Goal: Task Accomplishment & Management: Complete application form

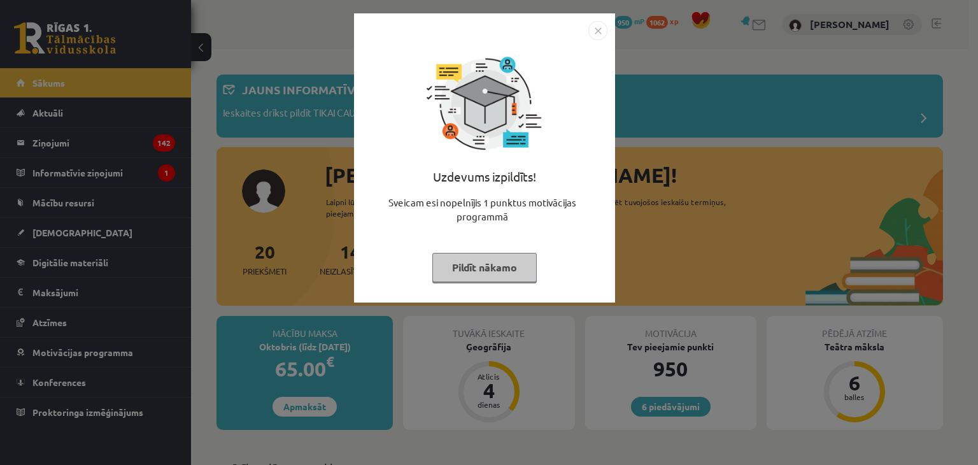
click at [602, 31] on img "Close" at bounding box center [598, 30] width 19 height 19
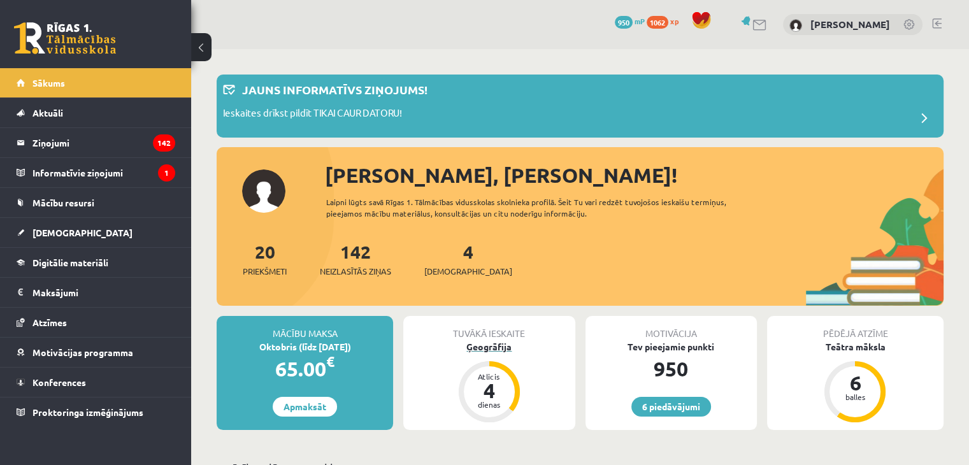
click at [494, 344] on div "Ģeogrāfija" at bounding box center [488, 346] width 171 height 13
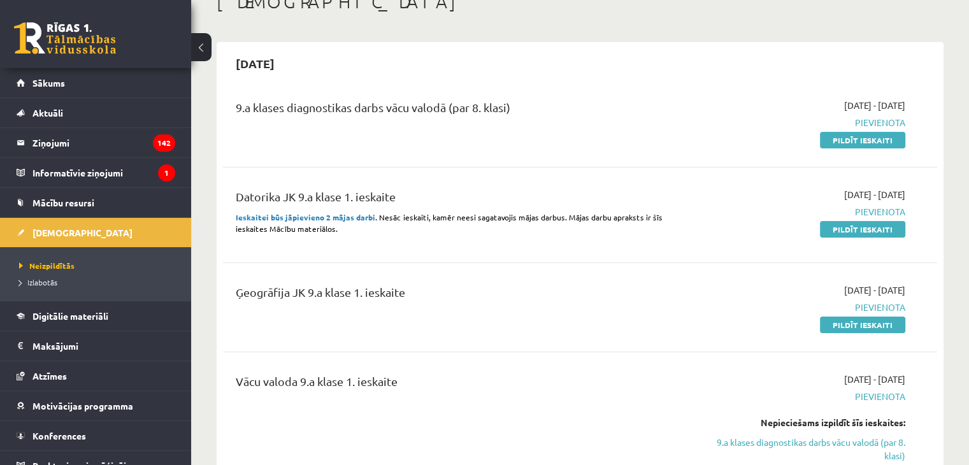
scroll to position [64, 0]
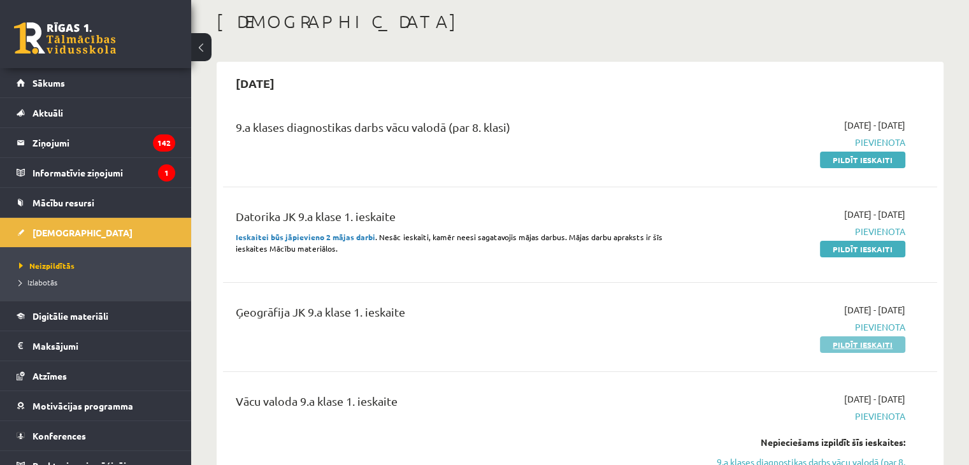
click at [836, 344] on link "Pildīt ieskaiti" at bounding box center [862, 344] width 85 height 17
click at [847, 343] on link "Pildīt ieskaiti" at bounding box center [862, 344] width 85 height 17
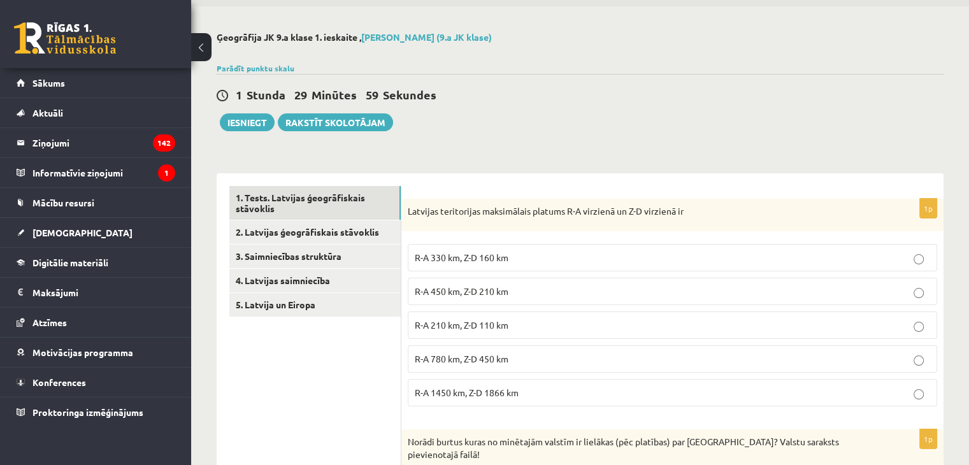
scroll to position [64, 0]
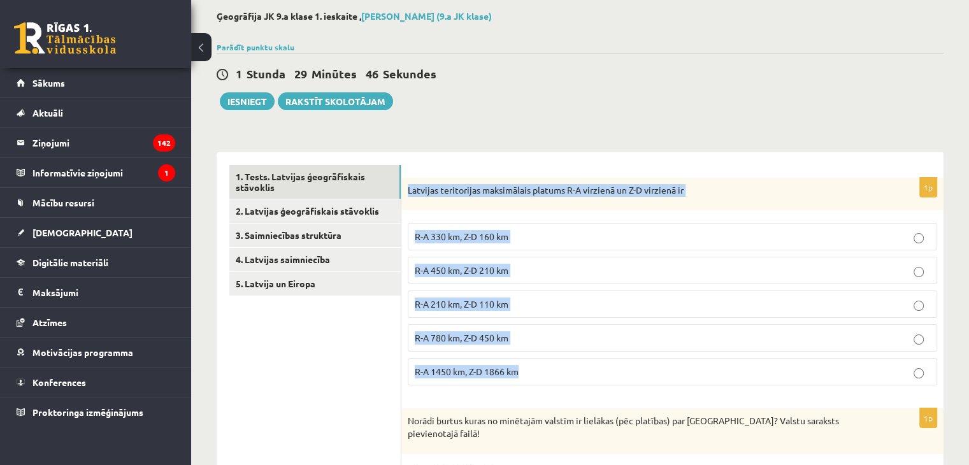
drag, startPoint x: 408, startPoint y: 190, endPoint x: 536, endPoint y: 356, distance: 210.2
click at [536, 356] on div "1p Latvijas teritorijas maksimālais platums R-A virzienā un Z-D virzienā ir R-A…" at bounding box center [672, 287] width 542 height 218
copy div "Latvijas teritorijas maksimālais platums R-A virzienā un Z-D virzienā ir R-A 33…"
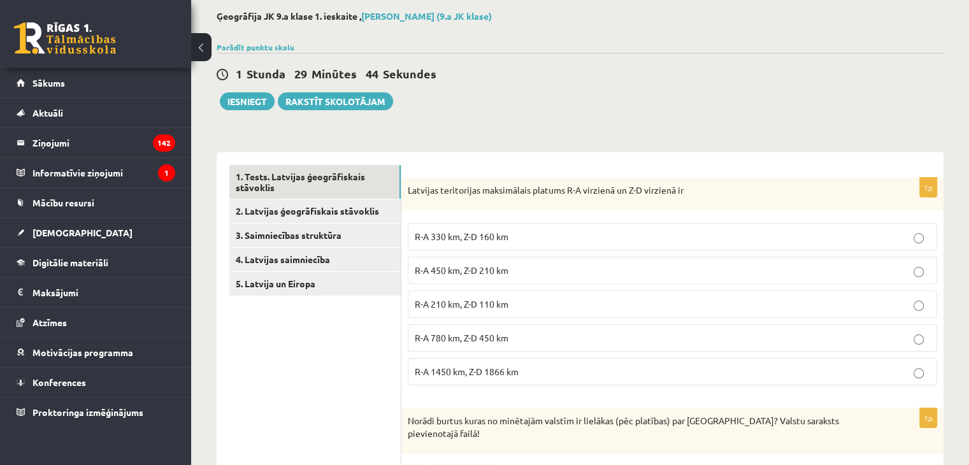
click at [538, 96] on div "1 Stunda 29 Minūtes 44 Sekundes Iesniegt Rakstīt skolotājam" at bounding box center [580, 81] width 727 height 57
click at [453, 273] on span "R-A 450 km, Z-D 210 km" at bounding box center [462, 269] width 94 height 11
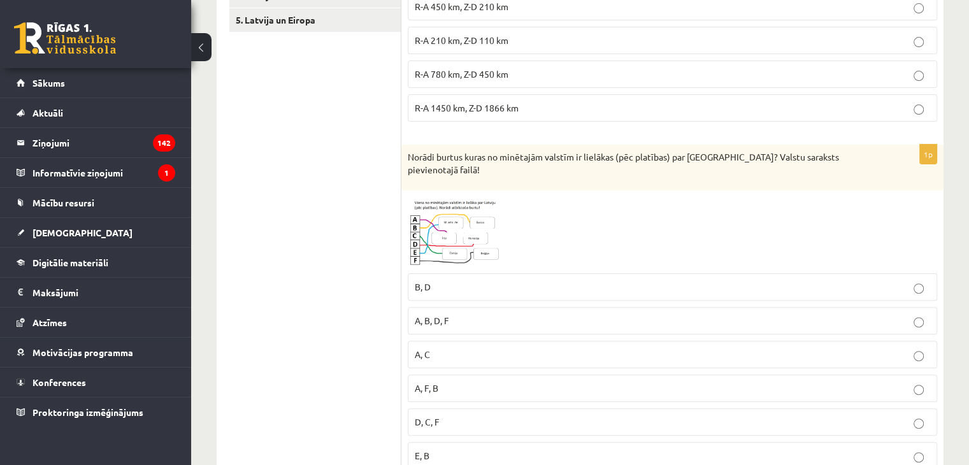
scroll to position [382, 0]
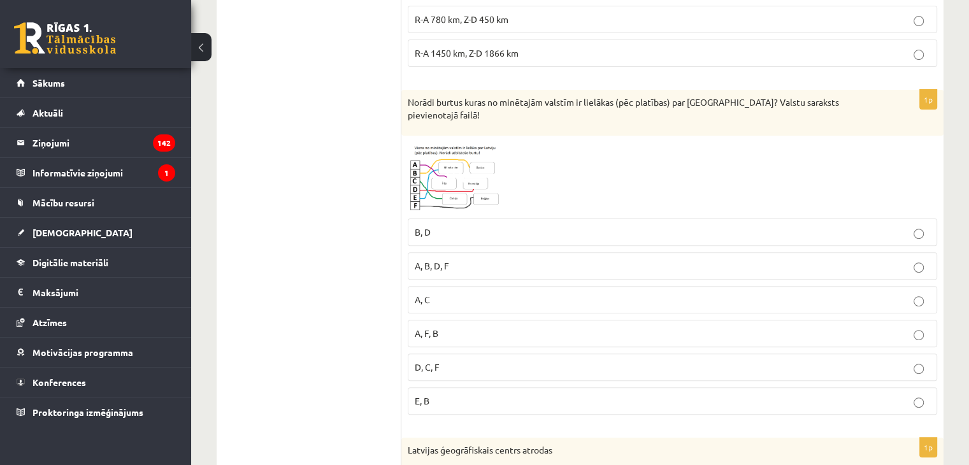
click at [431, 176] on img at bounding box center [456, 177] width 96 height 71
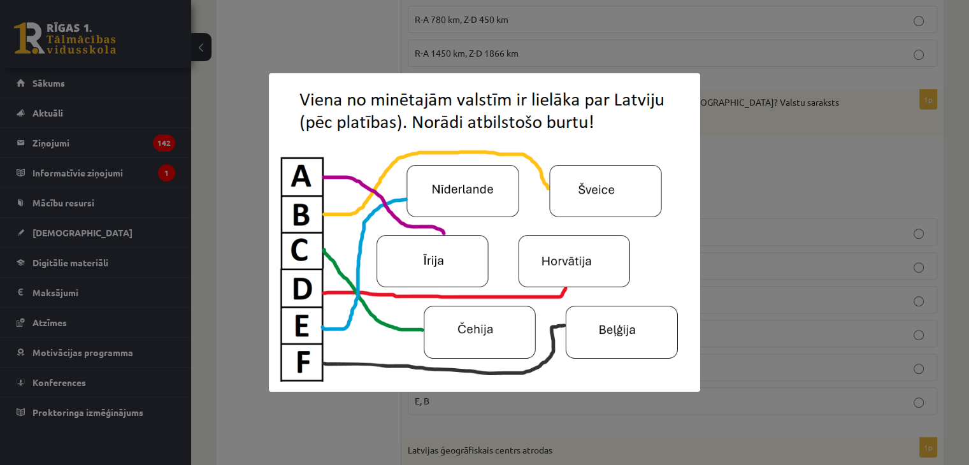
click at [729, 189] on div at bounding box center [484, 232] width 969 height 465
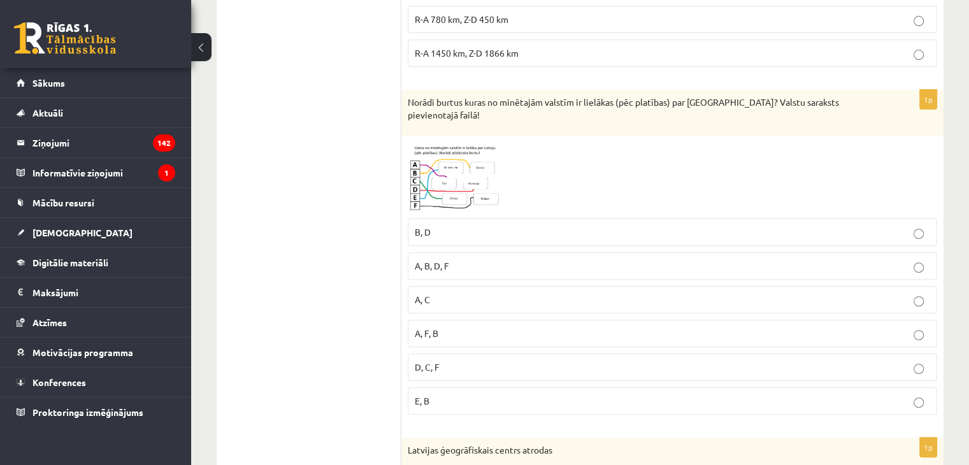
click at [443, 252] on label "A, B, D, F" at bounding box center [672, 265] width 529 height 27
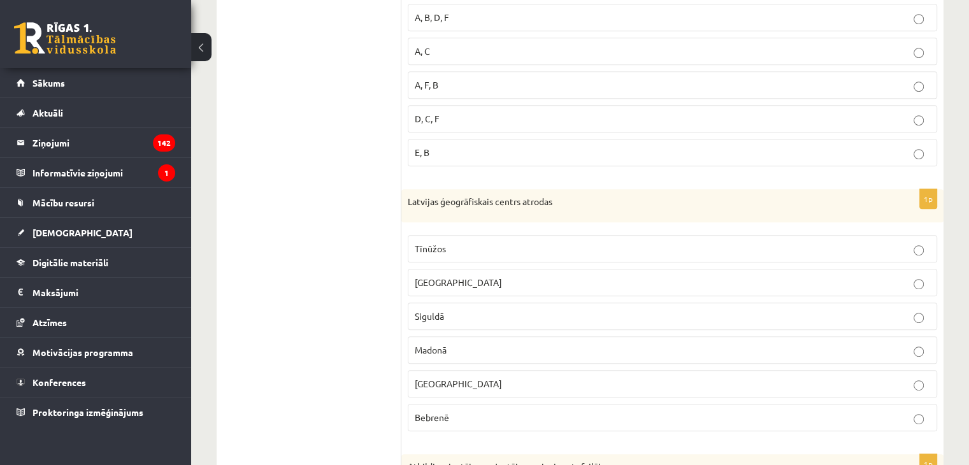
scroll to position [637, 0]
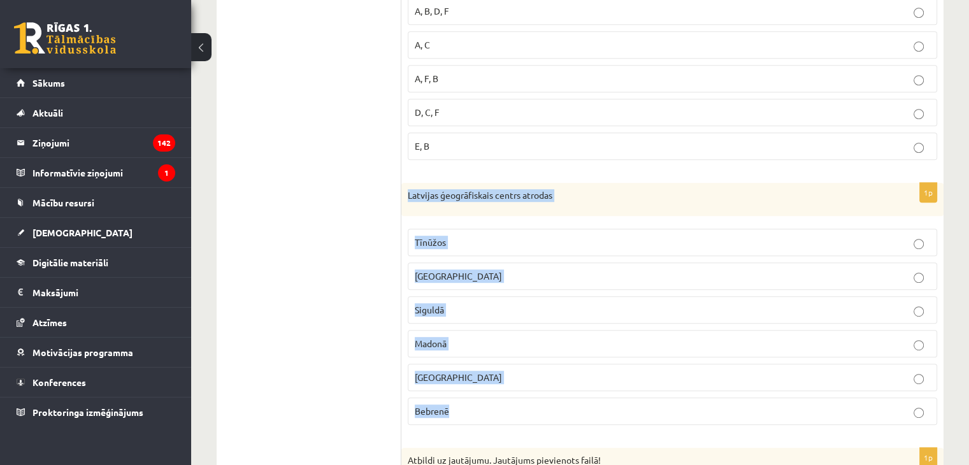
drag, startPoint x: 409, startPoint y: 179, endPoint x: 485, endPoint y: 397, distance: 231.5
click at [485, 397] on div "1p Latvijas ģeogrāfiskais centrs atrodas Tīnūžos Rīgā Siguldā Madonā Jelgavā Be…" at bounding box center [672, 309] width 542 height 252
copy div "Latvijas ģeogrāfiskais centrs atrodas Tīnūžos Rīgā Siguldā Madonā Jelgavā Bebre…"
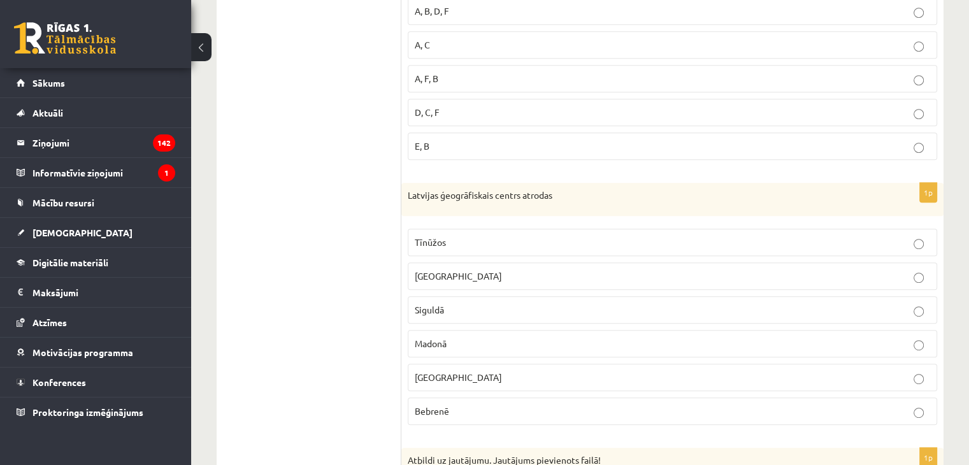
drag, startPoint x: 321, startPoint y: 153, endPoint x: 310, endPoint y: 128, distance: 27.1
click at [450, 337] on p "Madonā" at bounding box center [672, 343] width 515 height 13
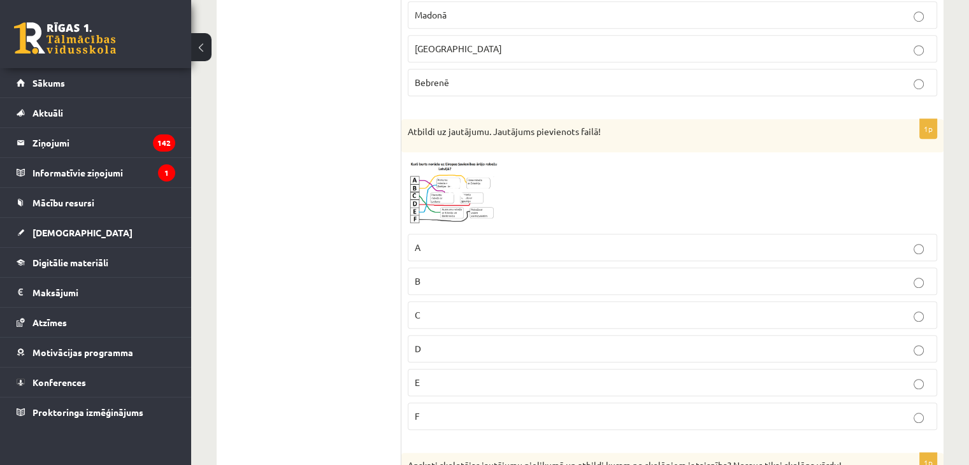
scroll to position [1019, 0]
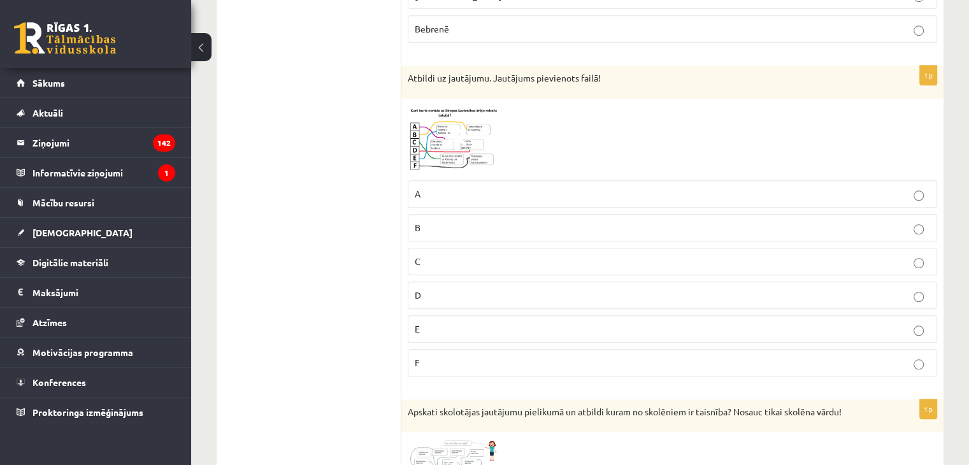
click at [454, 282] on label "D" at bounding box center [672, 295] width 529 height 27
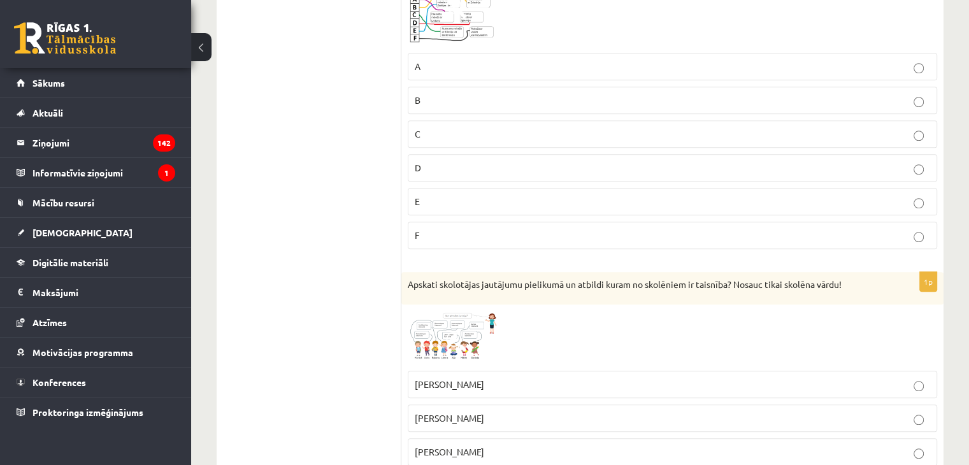
scroll to position [1274, 0]
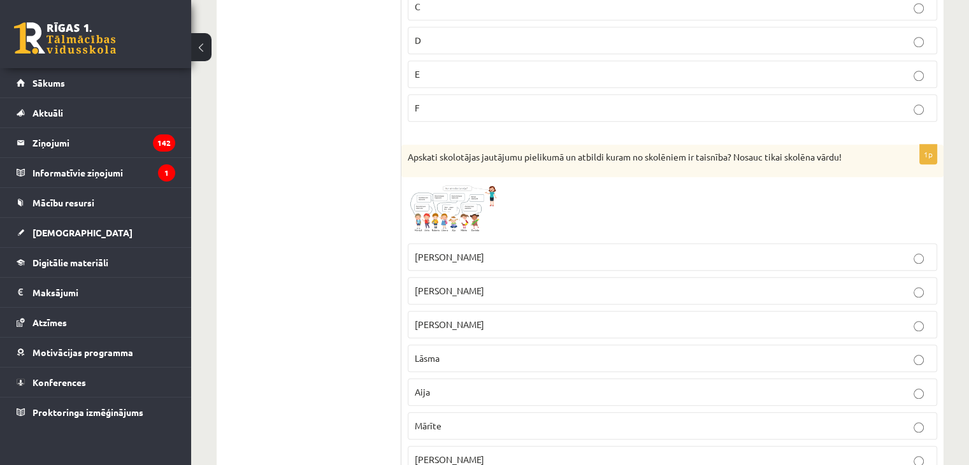
click at [476, 200] on img at bounding box center [456, 209] width 96 height 53
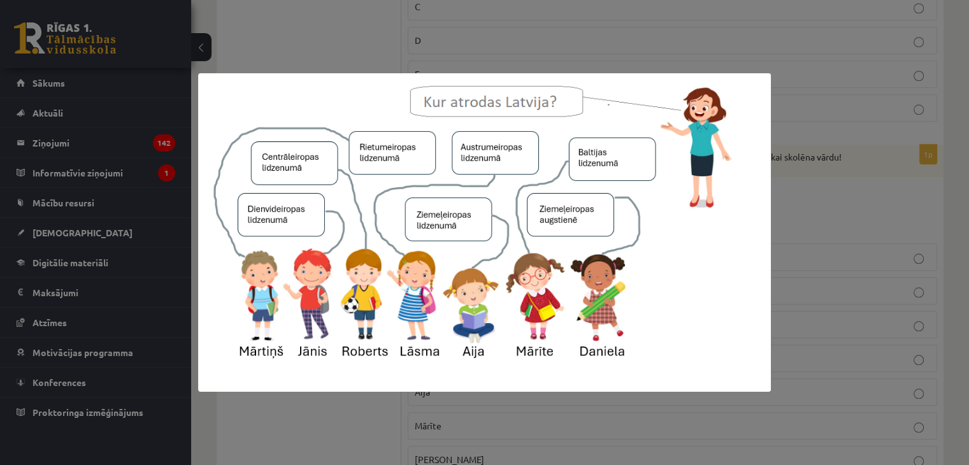
drag, startPoint x: 724, startPoint y: 189, endPoint x: 720, endPoint y: 194, distance: 6.9
click at [724, 189] on img at bounding box center [484, 232] width 573 height 319
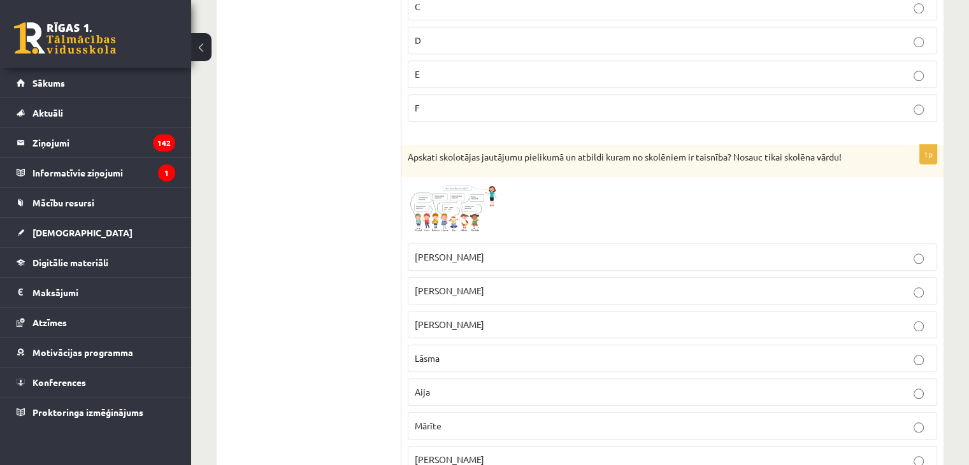
click at [475, 385] on p "Aija" at bounding box center [672, 391] width 515 height 13
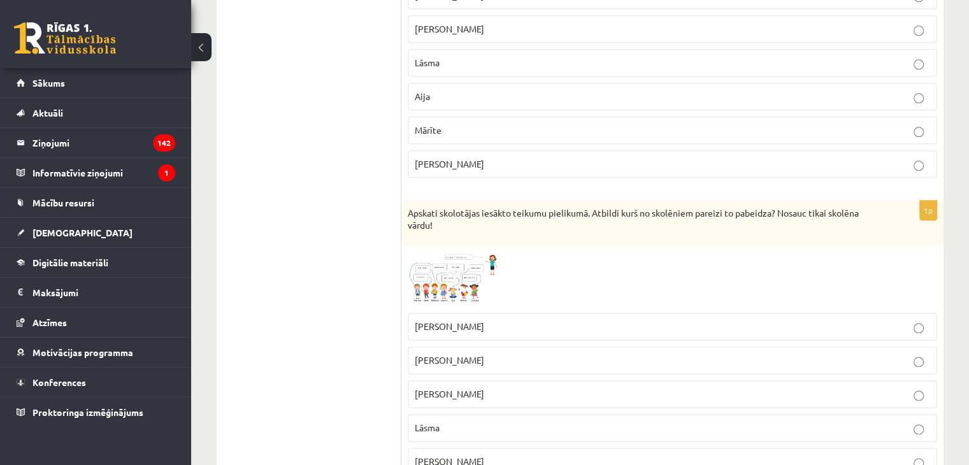
scroll to position [1593, 0]
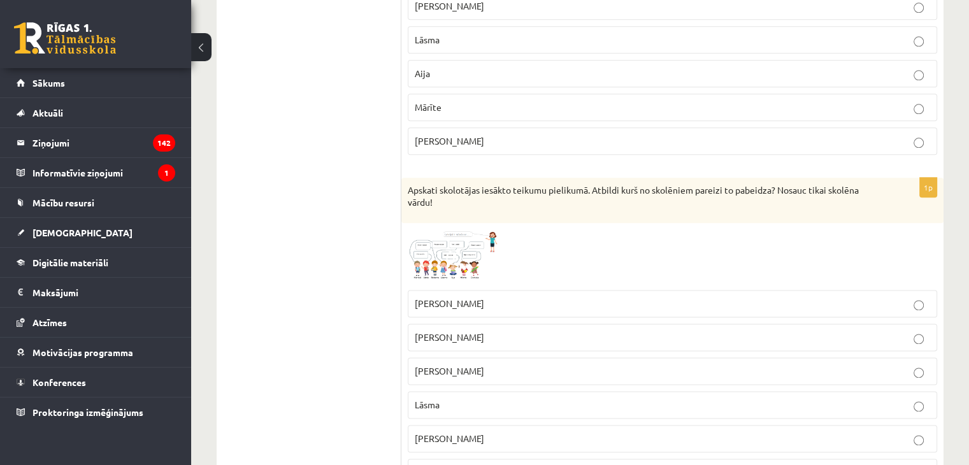
click at [451, 250] on span at bounding box center [456, 260] width 20 height 20
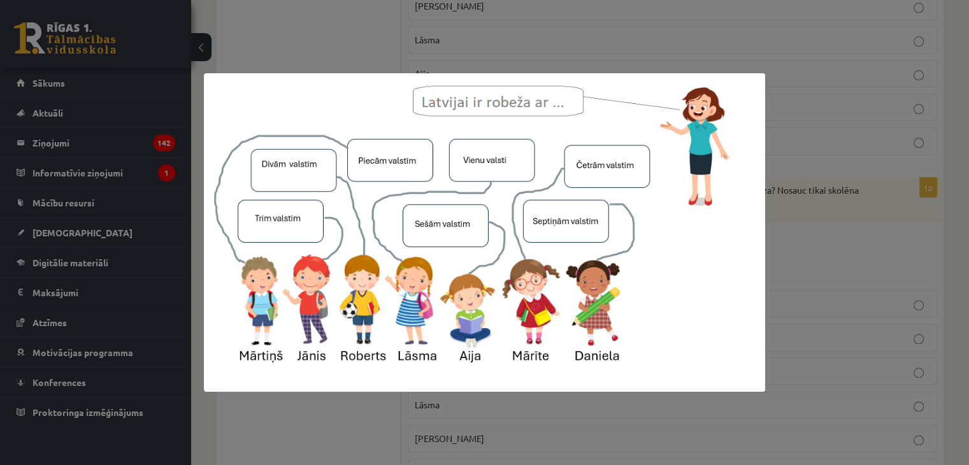
click at [785, 193] on div at bounding box center [484, 232] width 969 height 465
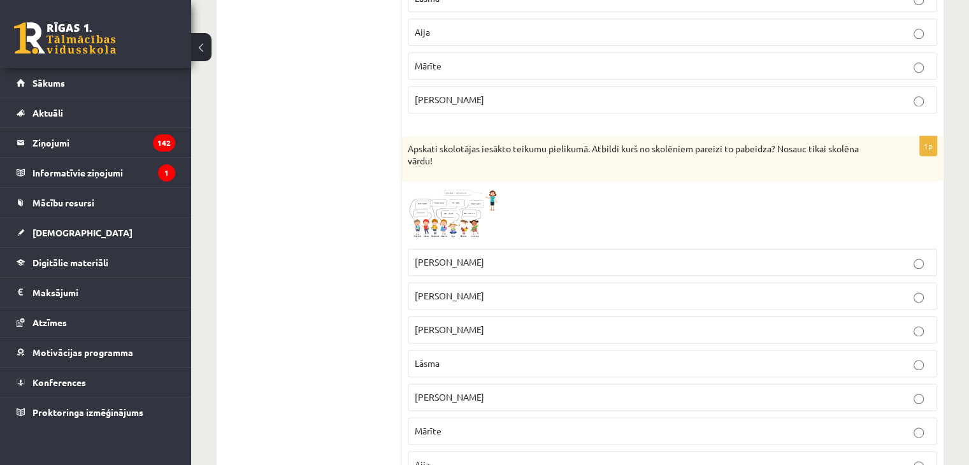
scroll to position [1656, 0]
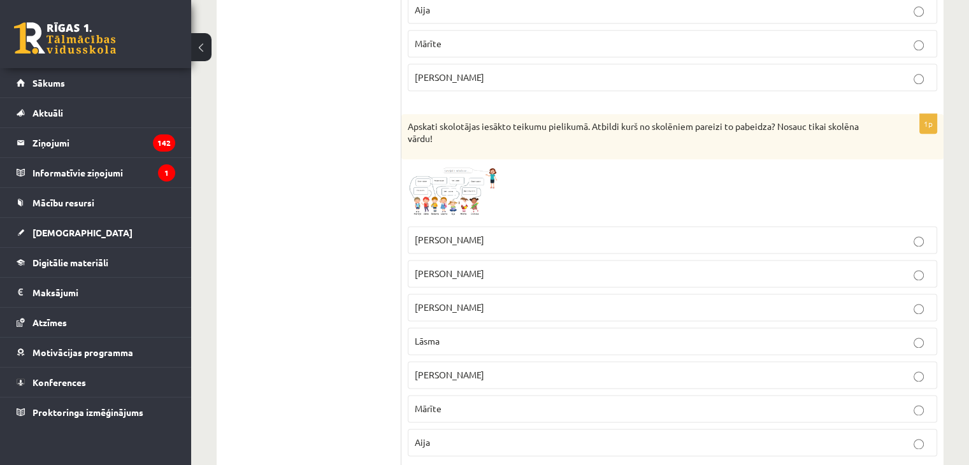
click at [448, 402] on p "Mārīte" at bounding box center [672, 408] width 515 height 13
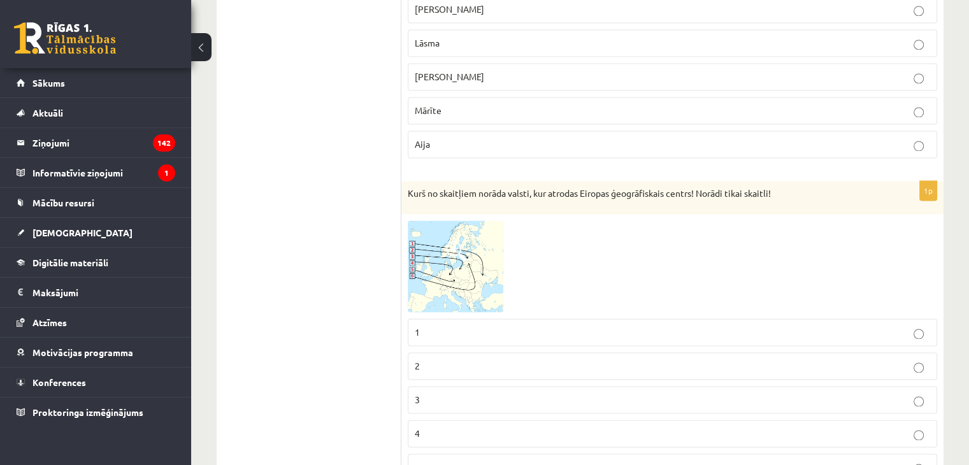
scroll to position [1975, 0]
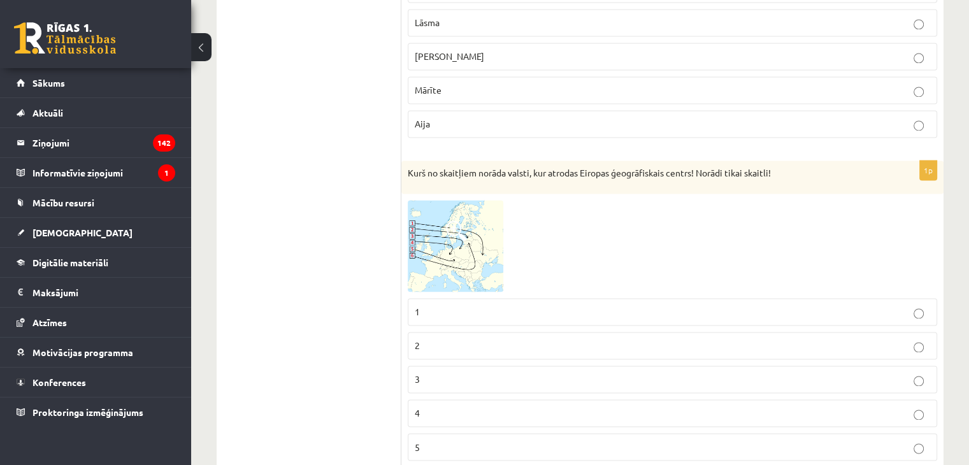
click at [454, 241] on img at bounding box center [456, 246] width 96 height 92
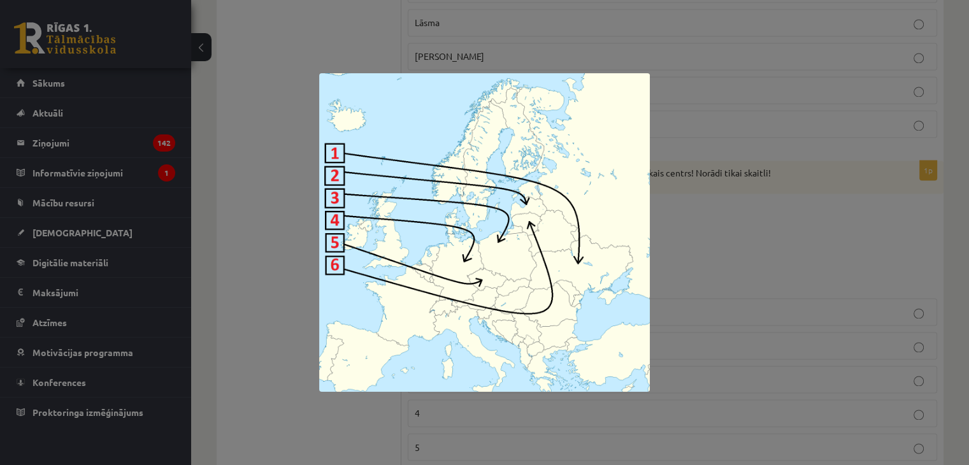
click at [706, 222] on div at bounding box center [484, 232] width 969 height 465
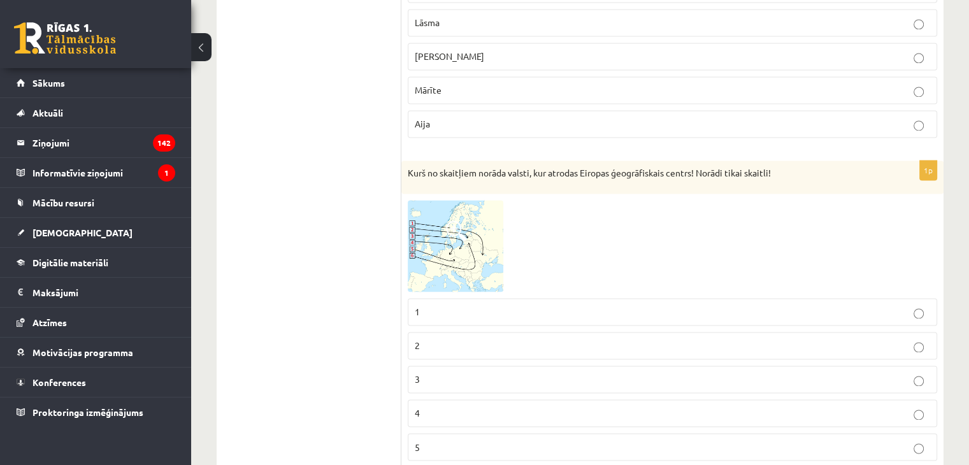
click at [494, 366] on label "3" at bounding box center [672, 379] width 529 height 27
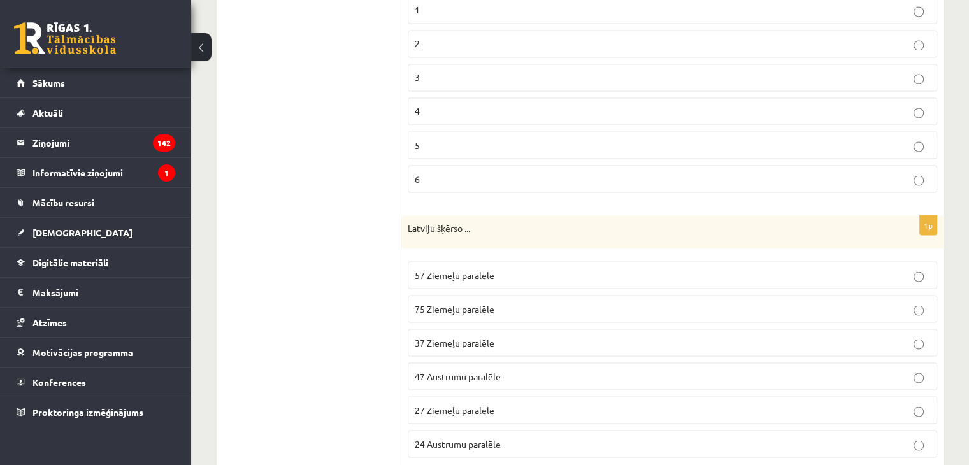
scroll to position [2357, 0]
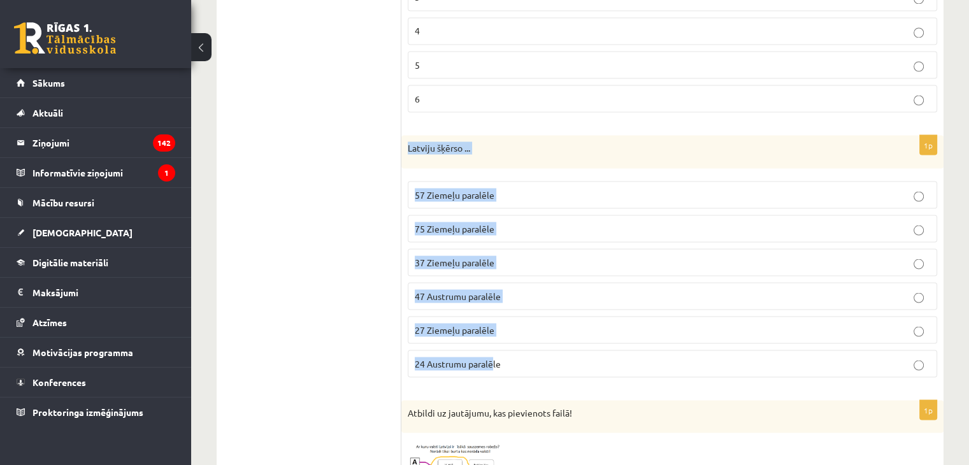
drag, startPoint x: 408, startPoint y: 125, endPoint x: 494, endPoint y: 345, distance: 235.4
click at [494, 345] on div "1p Latviju šķērso ... 57 Ziemeļu paralēle 75 Ziemeļu paralēle 37 Ziemeļu paralē…" at bounding box center [672, 261] width 542 height 252
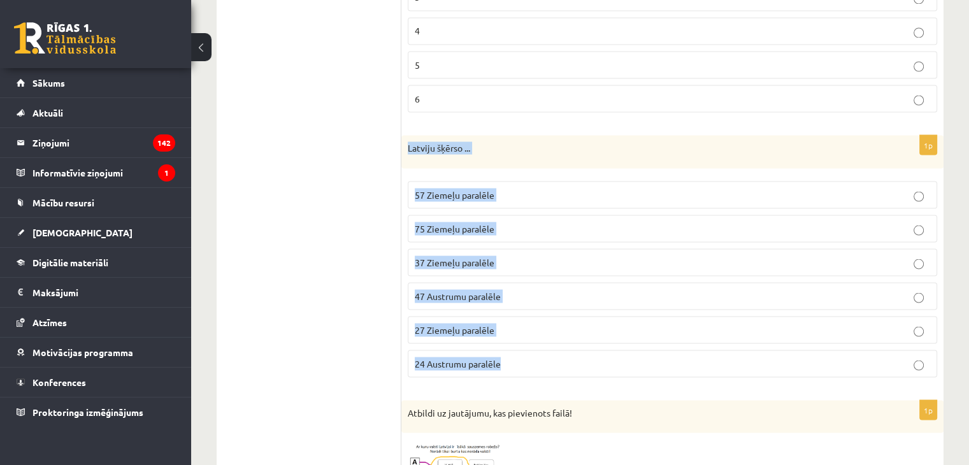
drag, startPoint x: 408, startPoint y: 123, endPoint x: 526, endPoint y: 347, distance: 253.3
click at [526, 348] on div "1p Latviju šķērso ... 57 Ziemeļu paralēle 75 Ziemeļu paralēle 37 Ziemeļu paralē…" at bounding box center [672, 261] width 542 height 252
copy div "Latviju šķērso ... 57 Ziemeļu paralēle 75 Ziemeļu paralēle 37 Ziemeļu paralēle …"
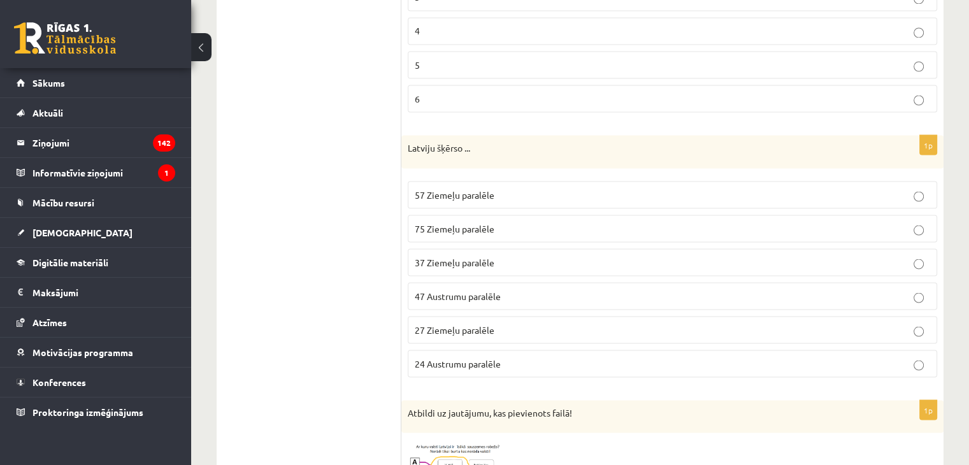
click at [466, 189] on span "57 Ziemeļu paralēle" at bounding box center [455, 194] width 80 height 11
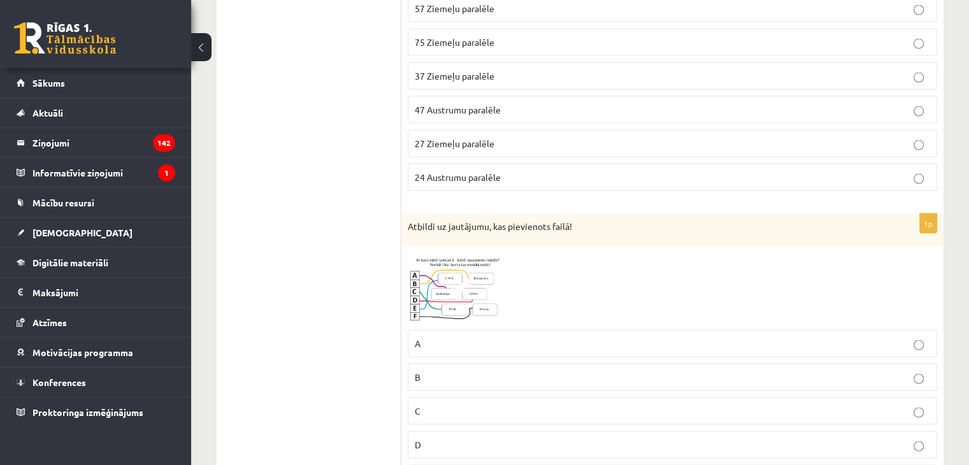
scroll to position [2612, 0]
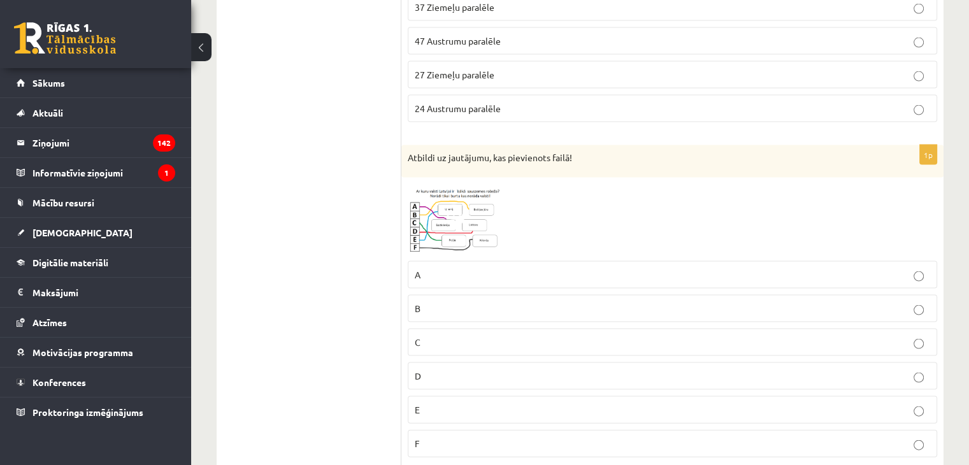
click at [469, 197] on img at bounding box center [456, 219] width 96 height 71
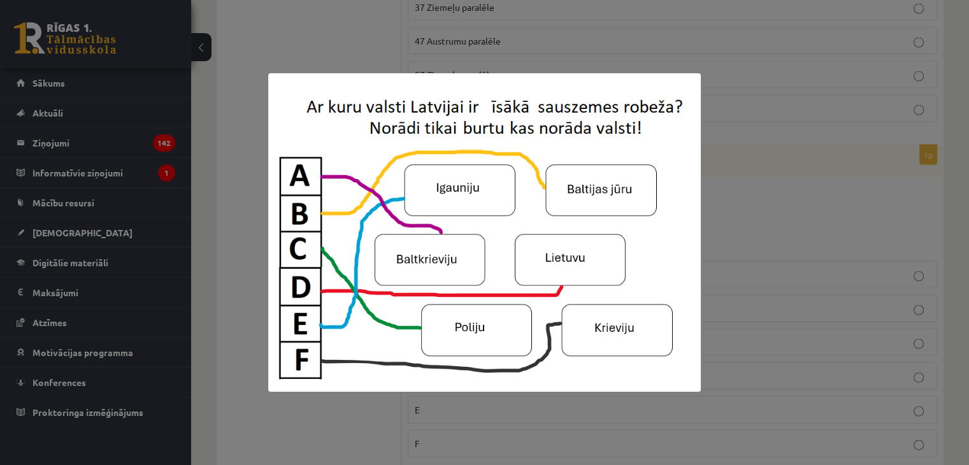
click at [703, 185] on div at bounding box center [484, 232] width 969 height 465
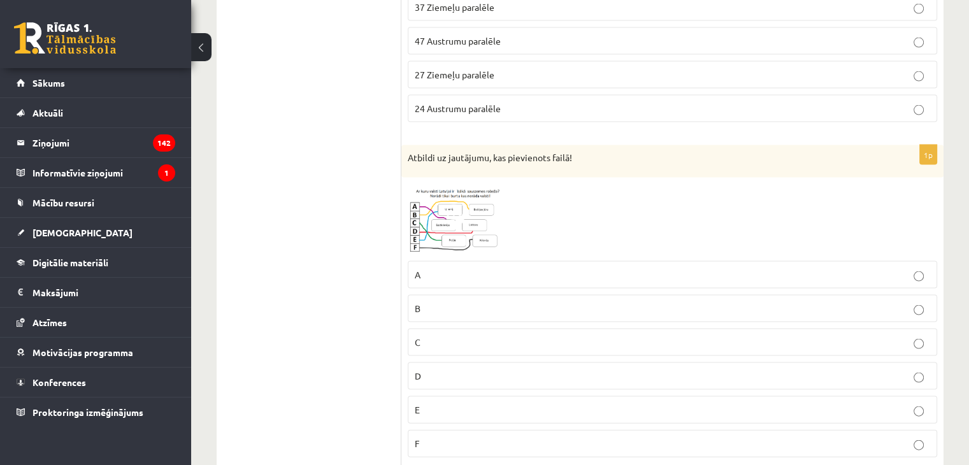
click at [447, 396] on label "E" at bounding box center [672, 409] width 529 height 27
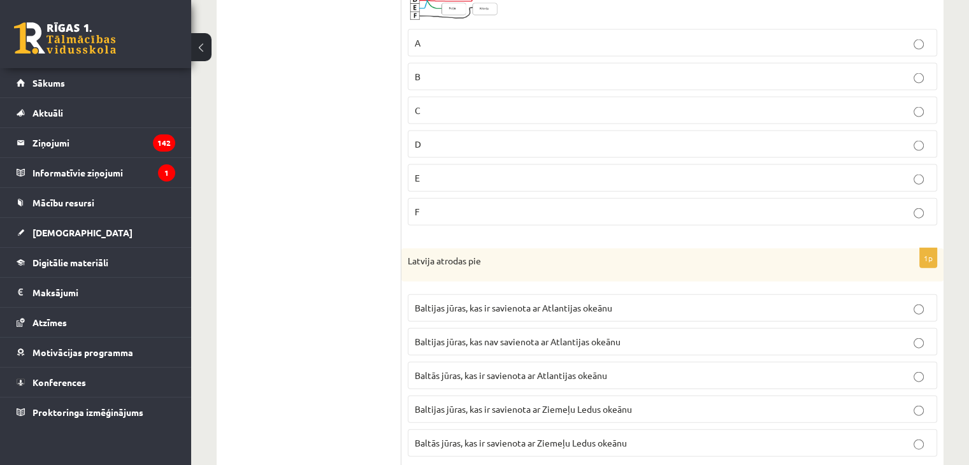
scroll to position [2856, 0]
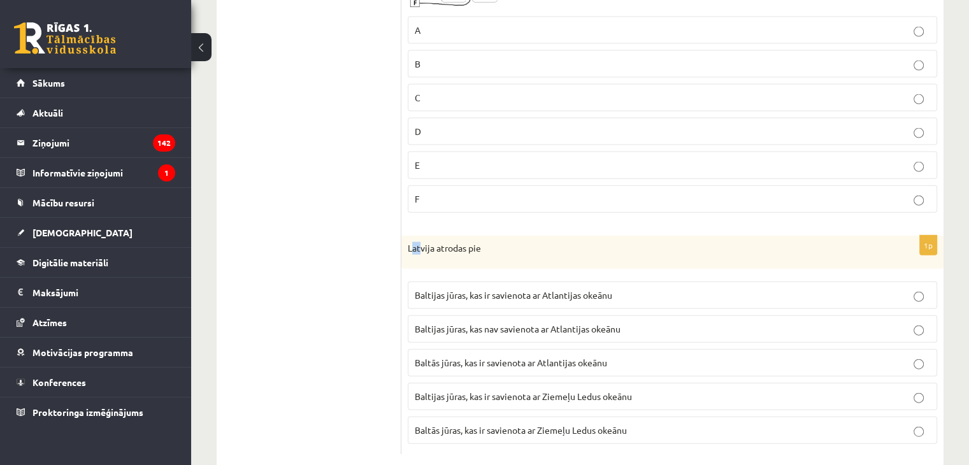
drag, startPoint x: 410, startPoint y: 222, endPoint x: 419, endPoint y: 240, distance: 19.7
click at [419, 240] on div "Latvija atrodas pie" at bounding box center [672, 252] width 542 height 33
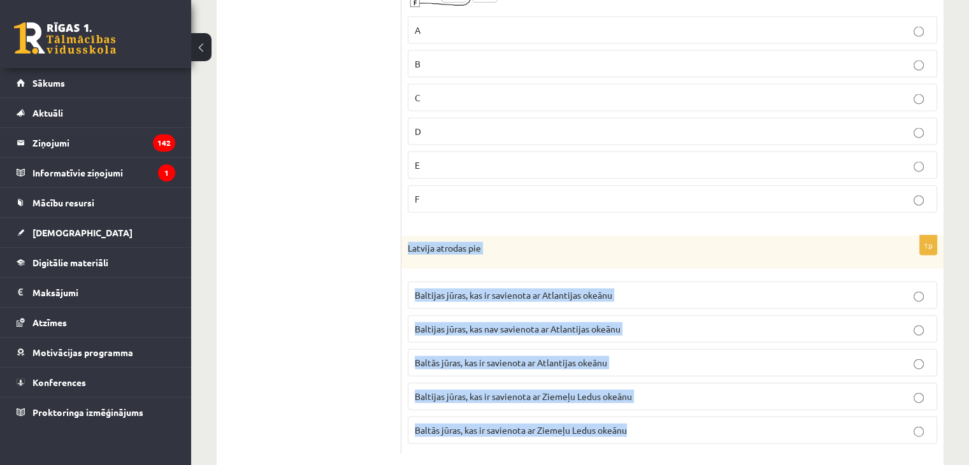
drag, startPoint x: 409, startPoint y: 222, endPoint x: 638, endPoint y: 384, distance: 280.7
click at [650, 398] on div "1p Latvija atrodas pie Baltijas jūras, kas ir savienota ar Atlantijas okeānu Ba…" at bounding box center [672, 345] width 542 height 218
copy div "Latvija atrodas pie Baltijas jūras, kas ir savienota ar Atlantijas okeānu Balti…"
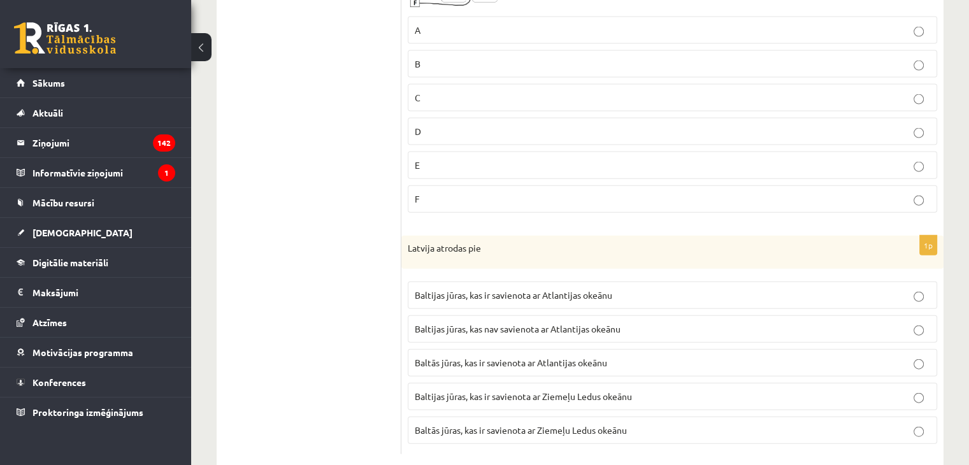
click at [494, 289] on span "Baltijas jūras, kas ir savienota ar Atlantijas okeānu" at bounding box center [513, 294] width 197 height 11
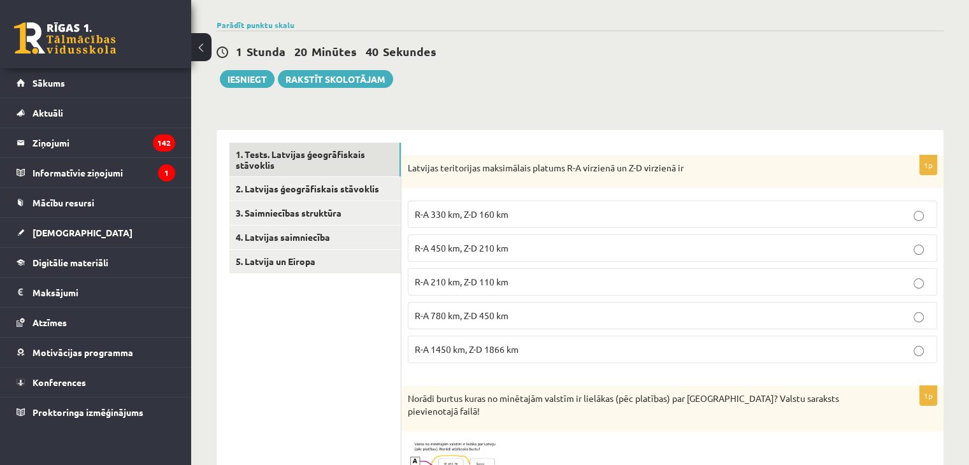
scroll to position [0, 0]
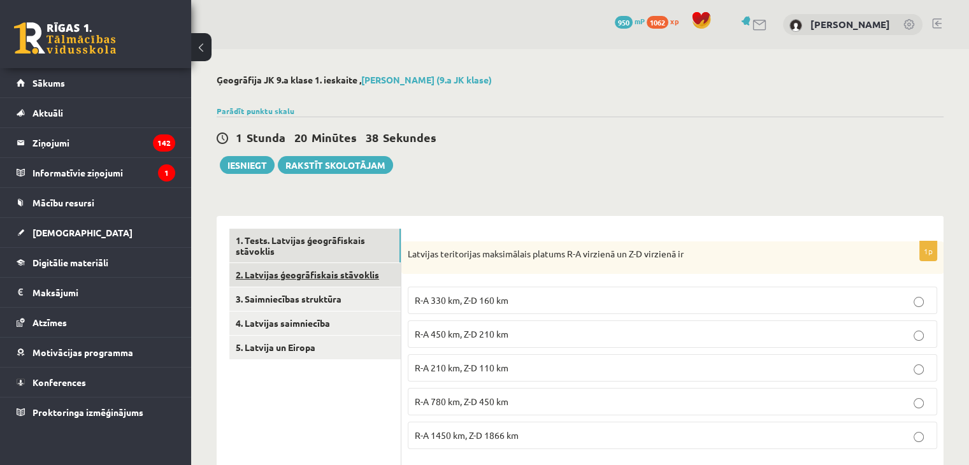
click at [319, 273] on link "2. Latvijas ģeogrāfiskais stāvoklis" at bounding box center [314, 275] width 171 height 24
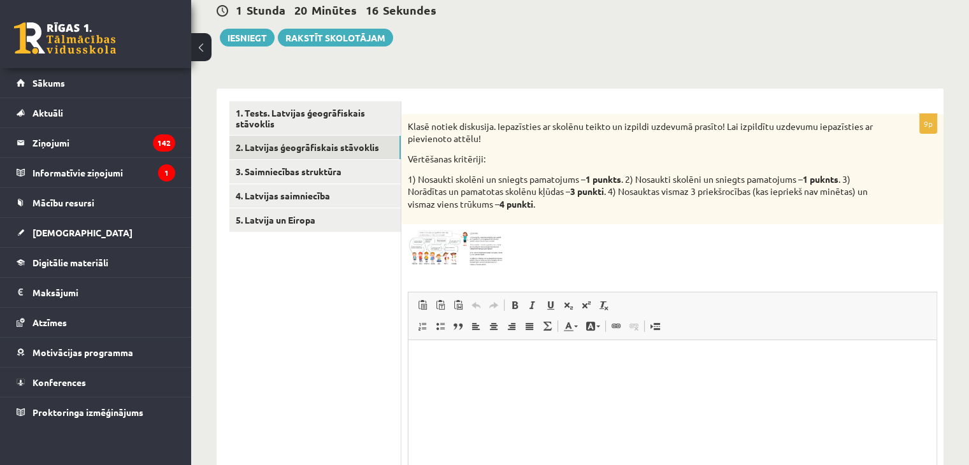
click at [454, 245] on img at bounding box center [456, 249] width 96 height 36
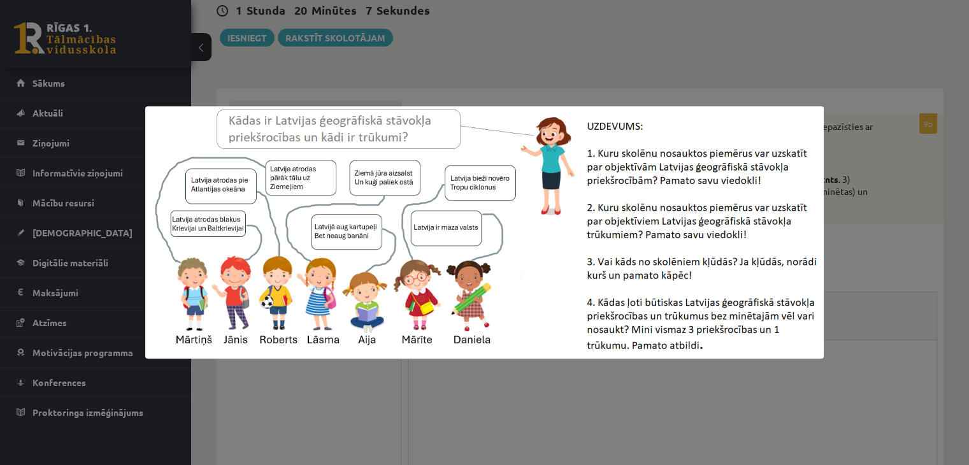
click at [910, 259] on div at bounding box center [484, 232] width 969 height 465
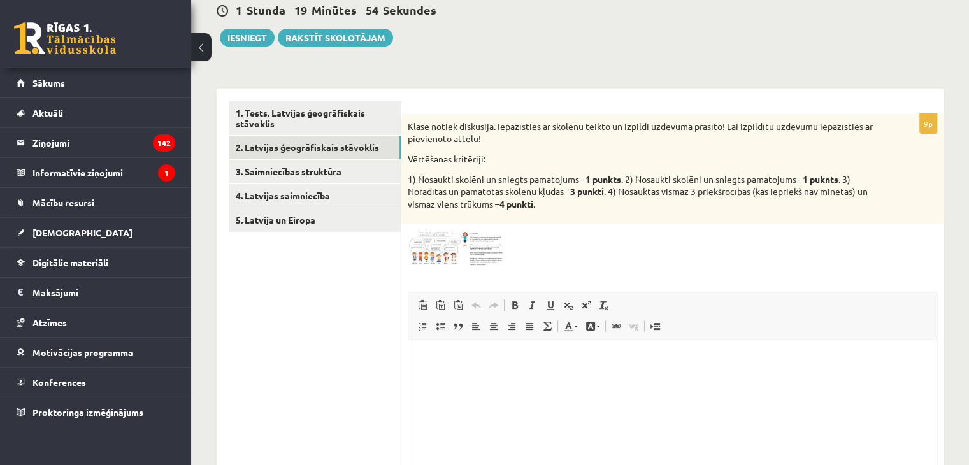
click at [431, 250] on img at bounding box center [456, 249] width 96 height 36
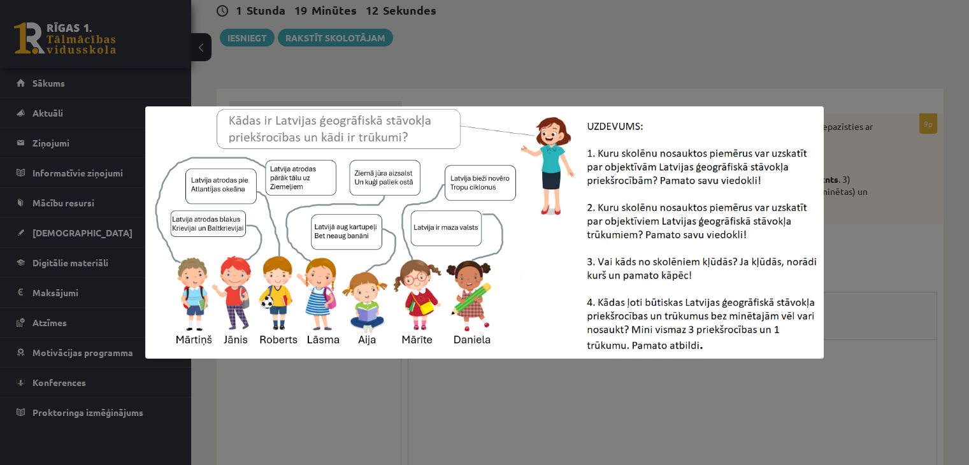
click at [451, 401] on div at bounding box center [484, 232] width 969 height 465
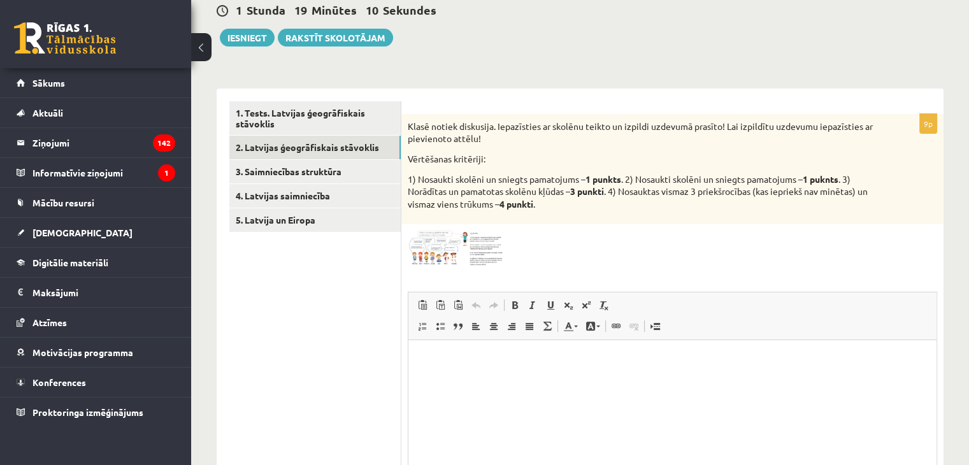
click at [444, 367] on html at bounding box center [672, 359] width 528 height 39
click at [454, 248] on img at bounding box center [456, 249] width 96 height 36
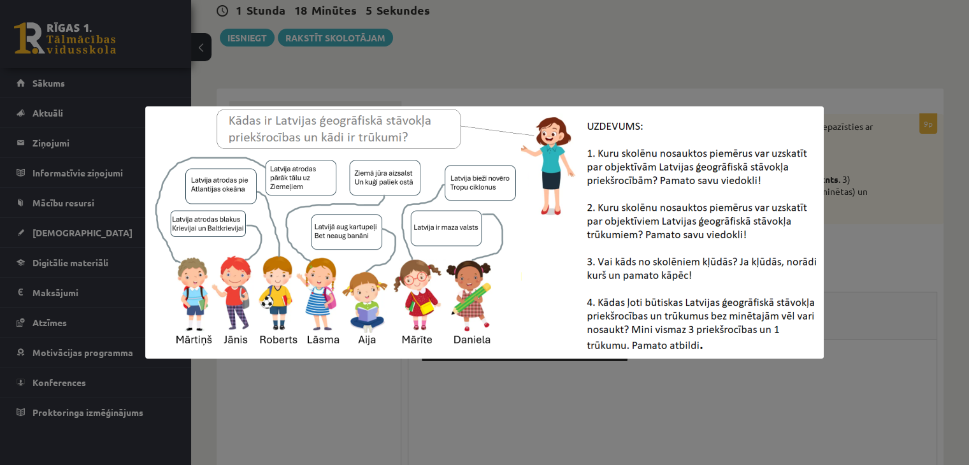
click at [561, 420] on div at bounding box center [484, 232] width 969 height 465
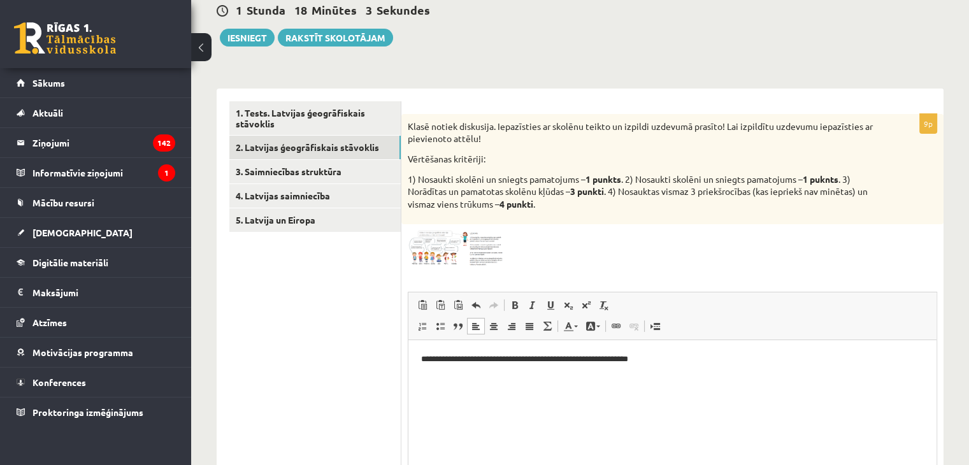
click at [644, 366] on p "**********" at bounding box center [672, 359] width 503 height 13
click at [469, 234] on img at bounding box center [456, 249] width 96 height 36
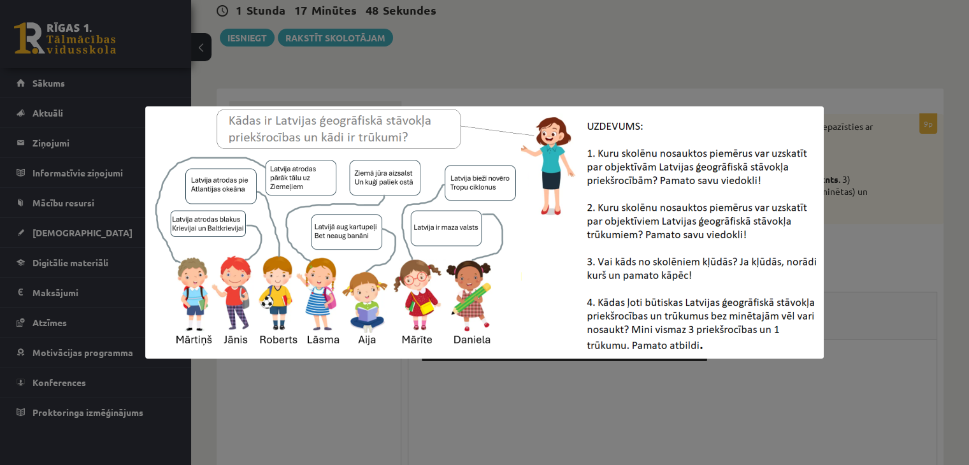
click at [821, 245] on img at bounding box center [484, 232] width 678 height 252
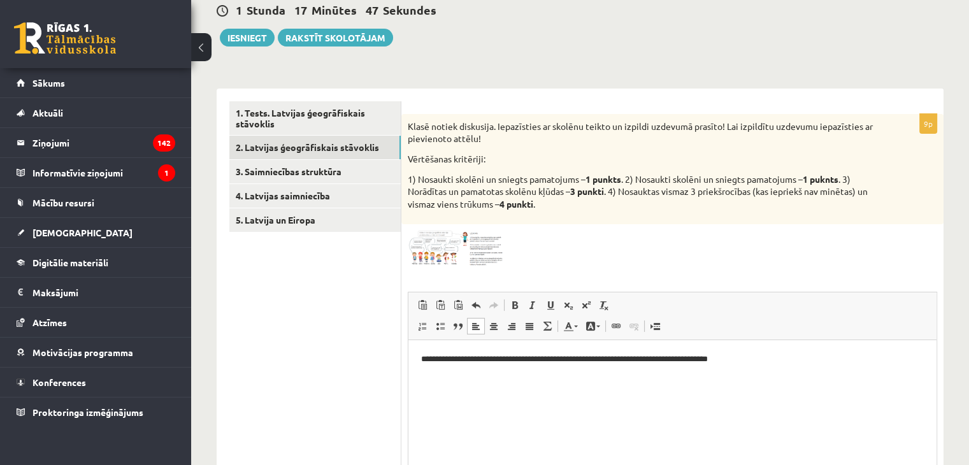
click at [750, 359] on p "**********" at bounding box center [672, 359] width 503 height 13
click at [451, 247] on img at bounding box center [456, 249] width 96 height 36
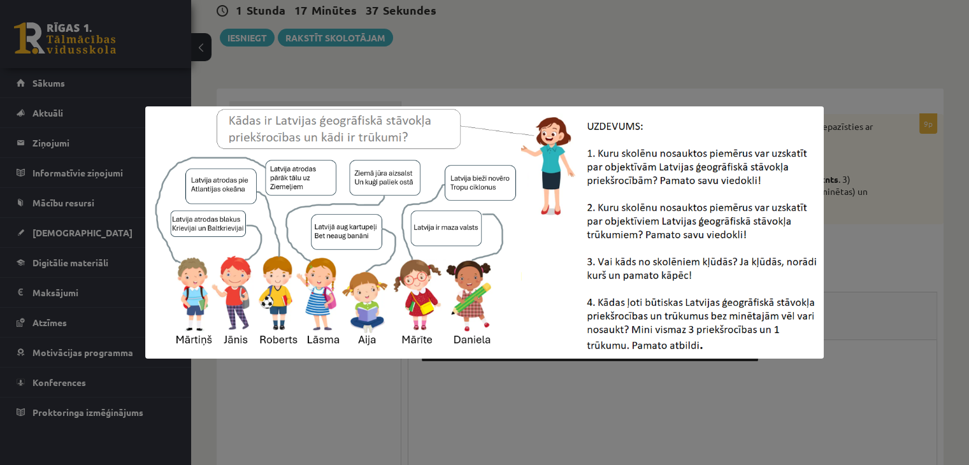
click at [831, 224] on div at bounding box center [484, 232] width 969 height 465
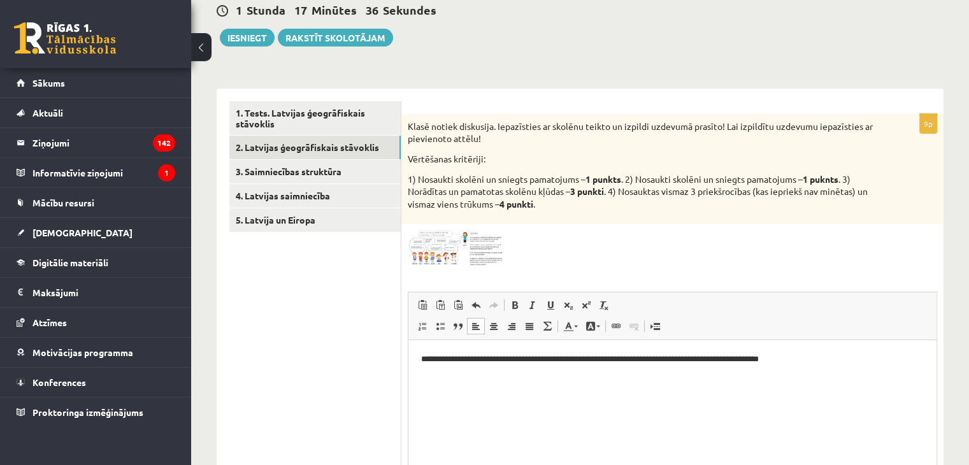
click at [787, 357] on p "**********" at bounding box center [672, 359] width 503 height 13
click at [446, 247] on img at bounding box center [456, 249] width 96 height 36
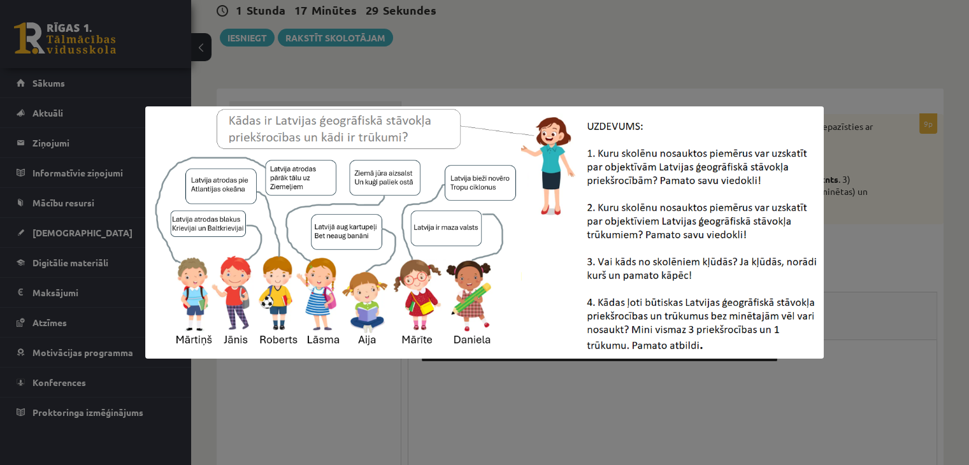
click at [838, 229] on div at bounding box center [484, 232] width 969 height 465
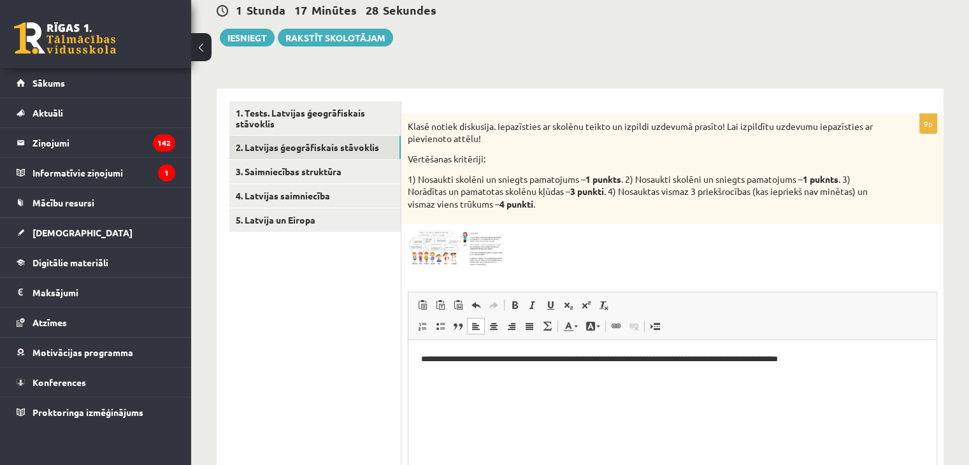
click at [831, 365] on p "**********" at bounding box center [672, 359] width 503 height 13
click at [438, 243] on img at bounding box center [456, 249] width 96 height 36
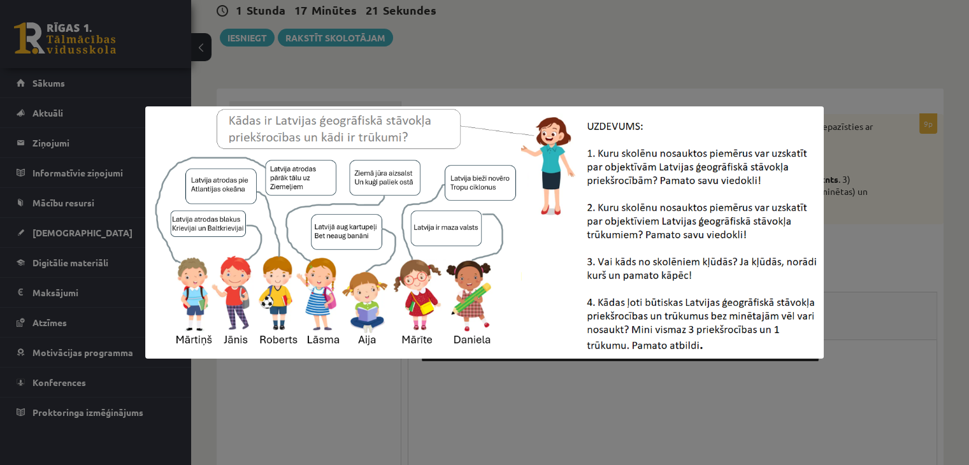
click at [768, 192] on img at bounding box center [484, 232] width 678 height 252
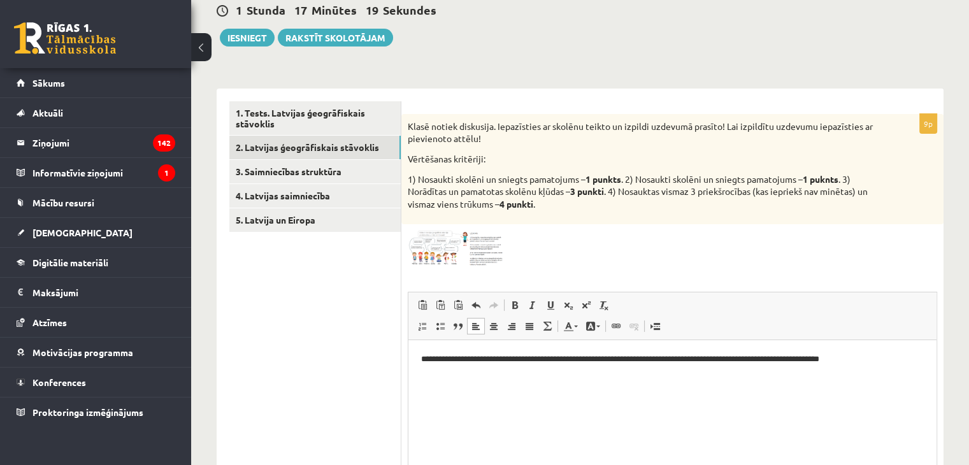
click at [855, 359] on p "**********" at bounding box center [672, 359] width 503 height 13
click at [637, 361] on p "**********" at bounding box center [672, 359] width 503 height 13
click at [638, 360] on p "**********" at bounding box center [672, 359] width 503 height 13
click at [862, 362] on p "**********" at bounding box center [672, 359] width 503 height 13
click at [641, 357] on p "**********" at bounding box center [672, 359] width 503 height 13
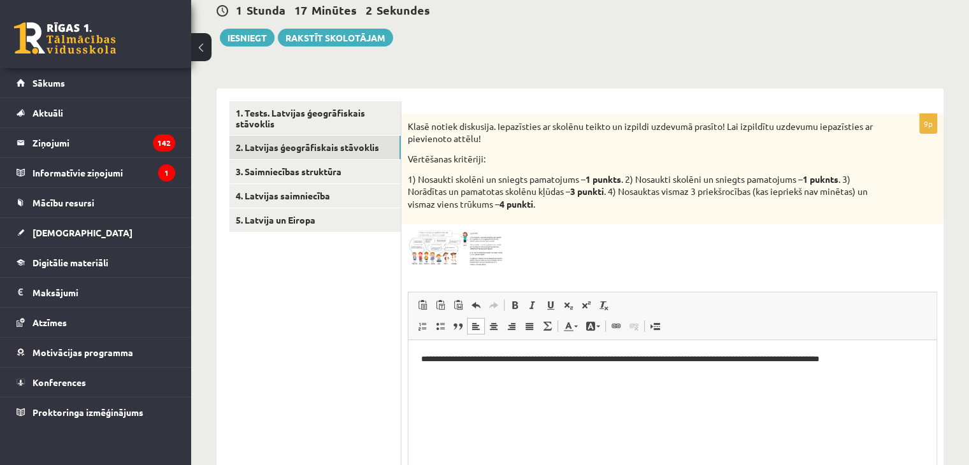
click at [852, 360] on p "**********" at bounding box center [672, 359] width 503 height 13
click at [461, 257] on span at bounding box center [456, 261] width 20 height 20
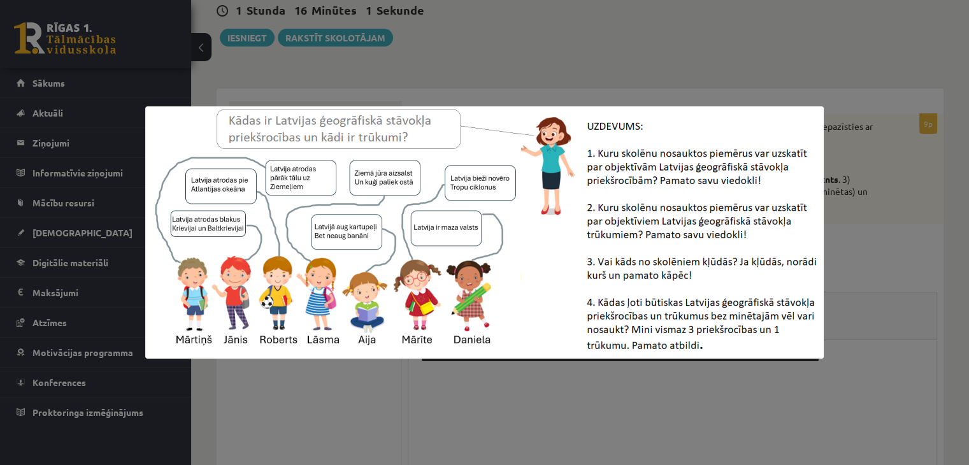
click at [752, 253] on img at bounding box center [484, 232] width 678 height 252
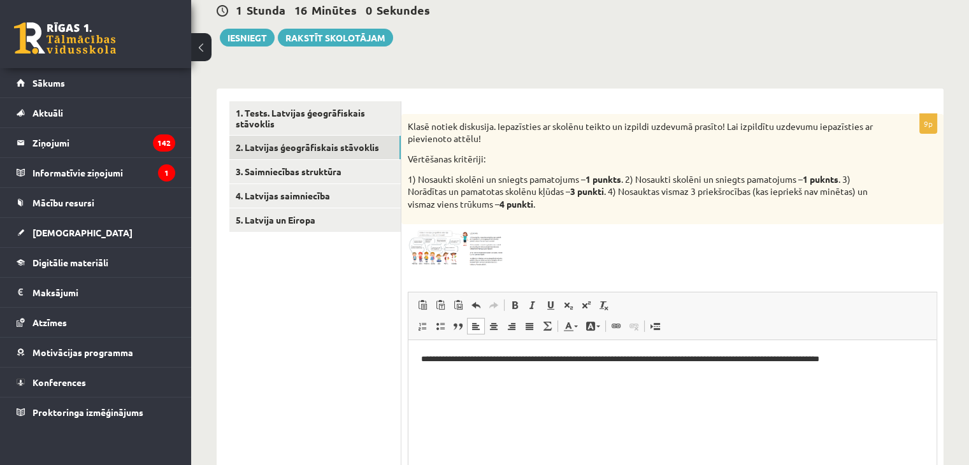
click at [867, 356] on p "**********" at bounding box center [672, 359] width 503 height 13
click at [433, 233] on img at bounding box center [456, 249] width 96 height 36
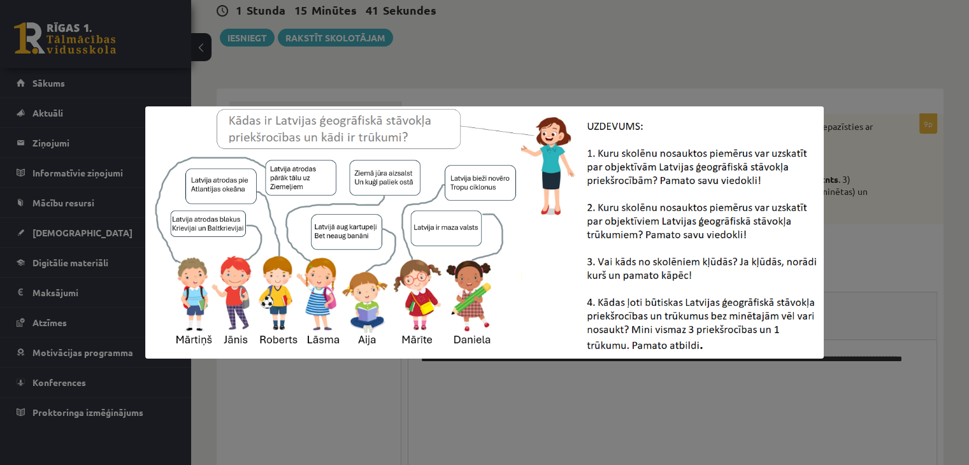
click at [810, 228] on img at bounding box center [484, 232] width 678 height 252
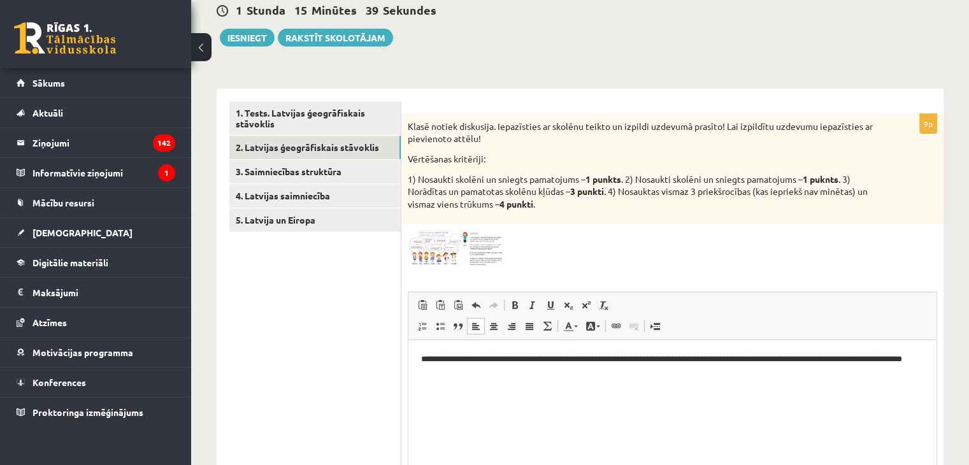
click at [457, 373] on p "**********" at bounding box center [672, 366] width 503 height 27
click at [445, 251] on img at bounding box center [456, 249] width 96 height 36
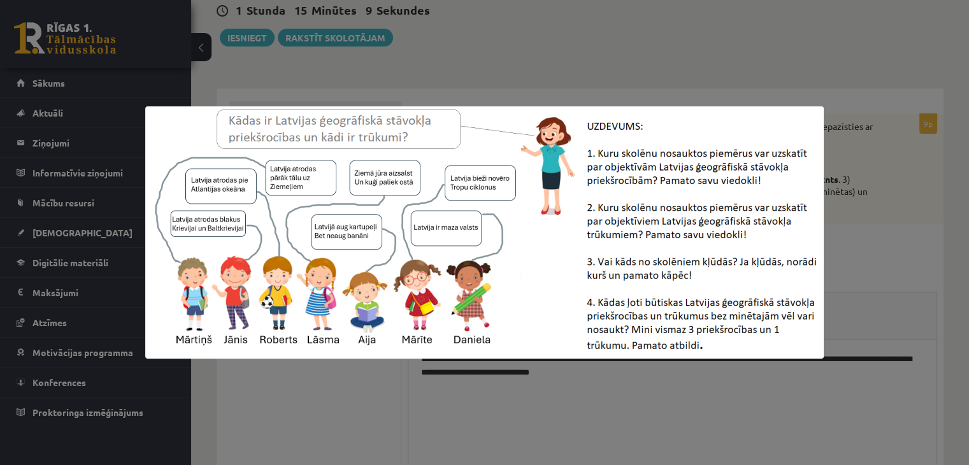
click at [845, 258] on div at bounding box center [484, 232] width 969 height 465
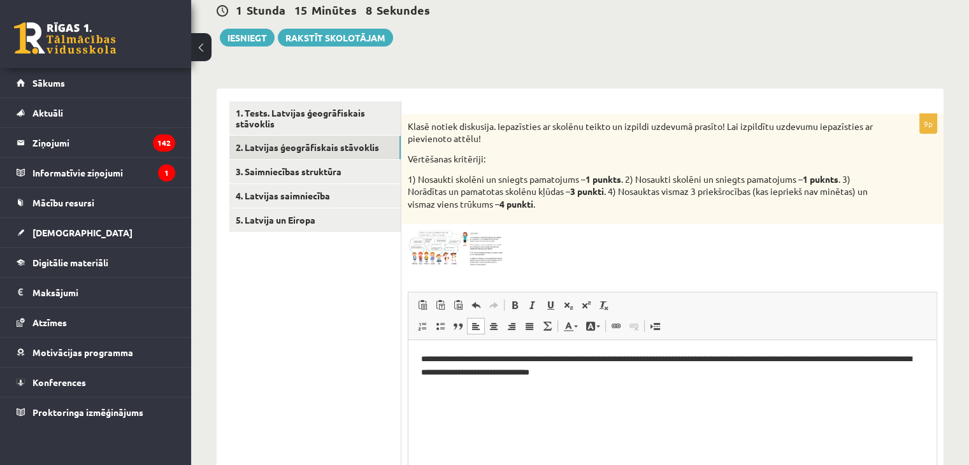
click at [636, 375] on p "**********" at bounding box center [672, 366] width 503 height 27
click at [476, 264] on img at bounding box center [456, 249] width 96 height 36
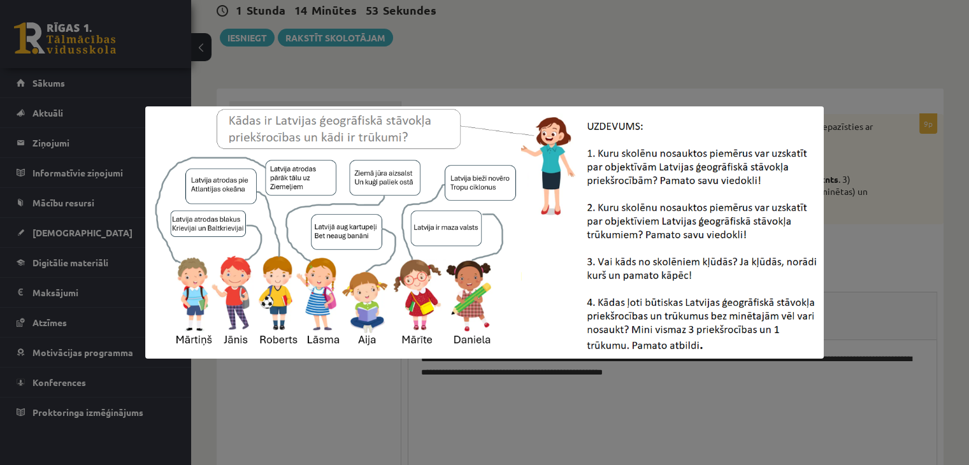
click at [863, 217] on div at bounding box center [484, 232] width 969 height 465
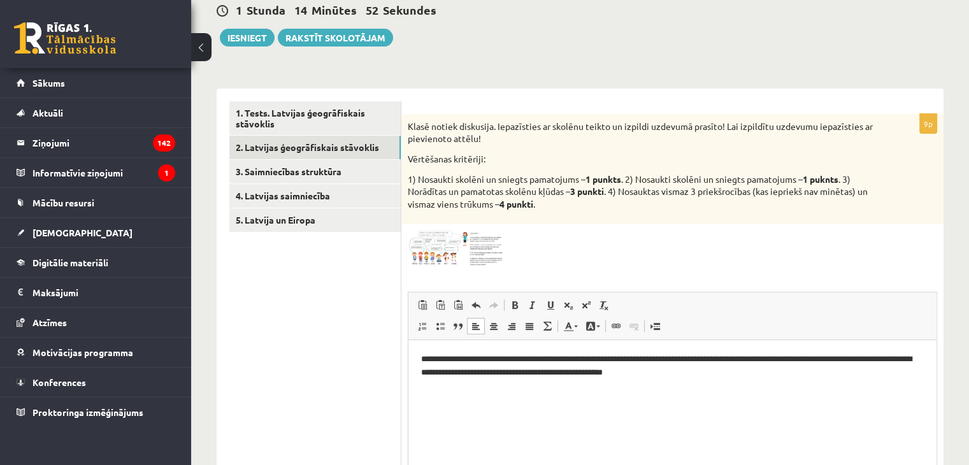
click at [676, 371] on p "**********" at bounding box center [672, 366] width 503 height 27
click at [428, 262] on img at bounding box center [456, 249] width 96 height 36
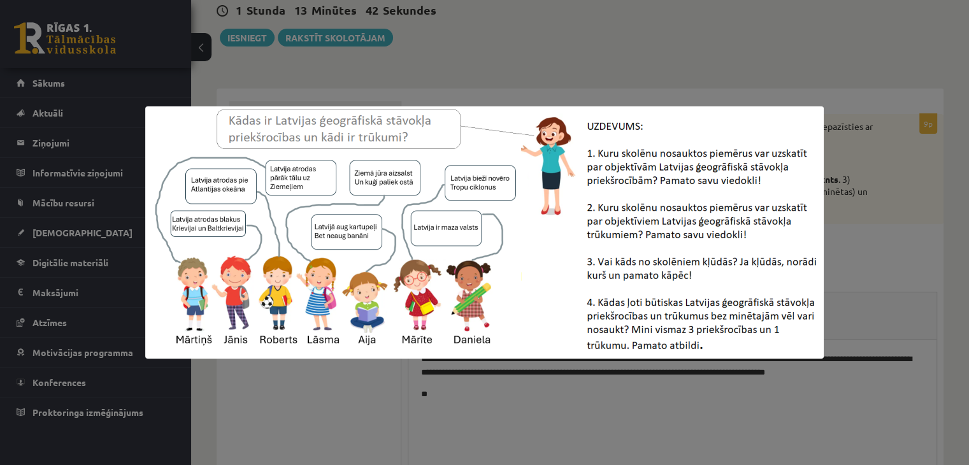
click at [820, 243] on img at bounding box center [484, 232] width 678 height 252
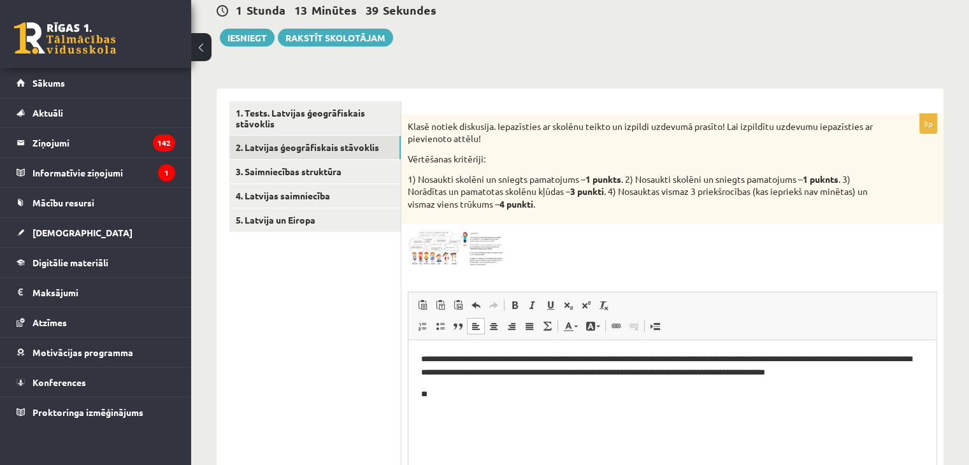
click at [455, 255] on span at bounding box center [456, 261] width 20 height 20
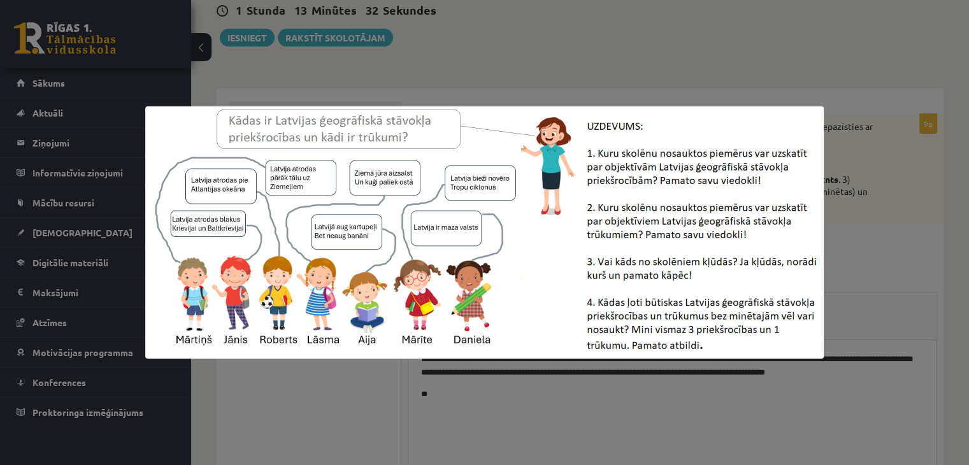
click at [930, 243] on div at bounding box center [484, 232] width 969 height 465
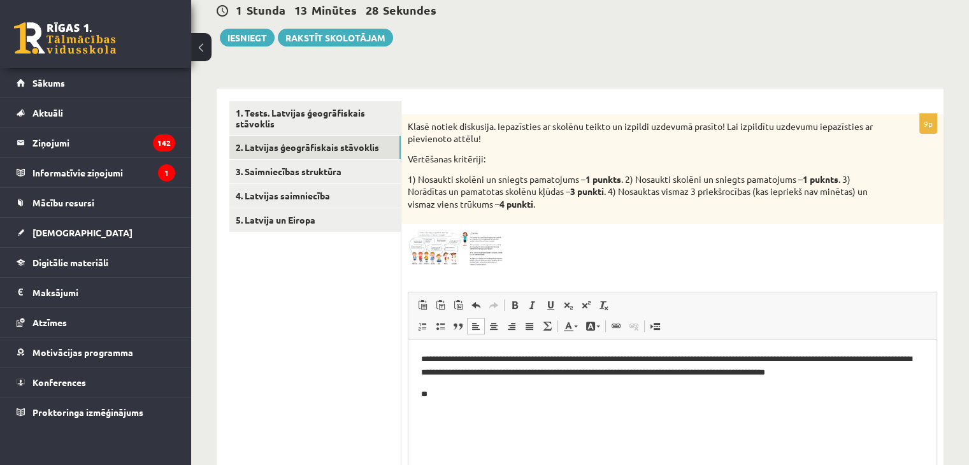
click at [471, 262] on img at bounding box center [456, 249] width 96 height 36
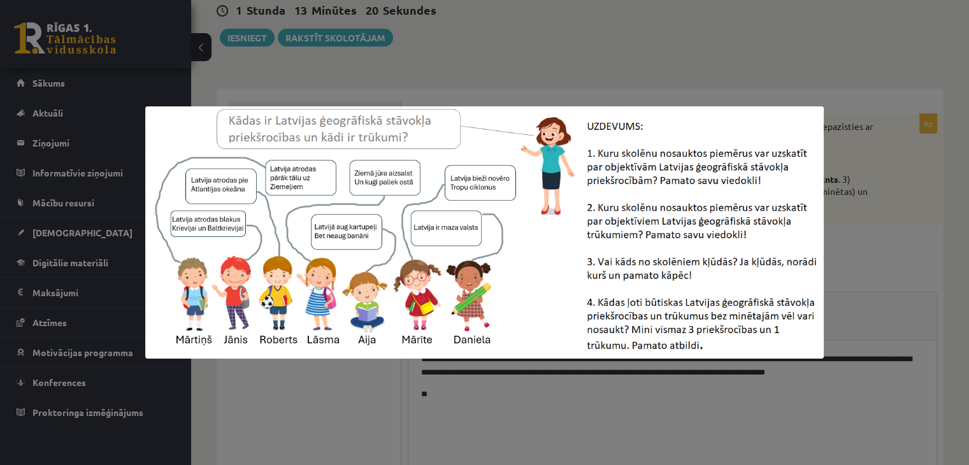
click at [820, 238] on img at bounding box center [484, 232] width 678 height 252
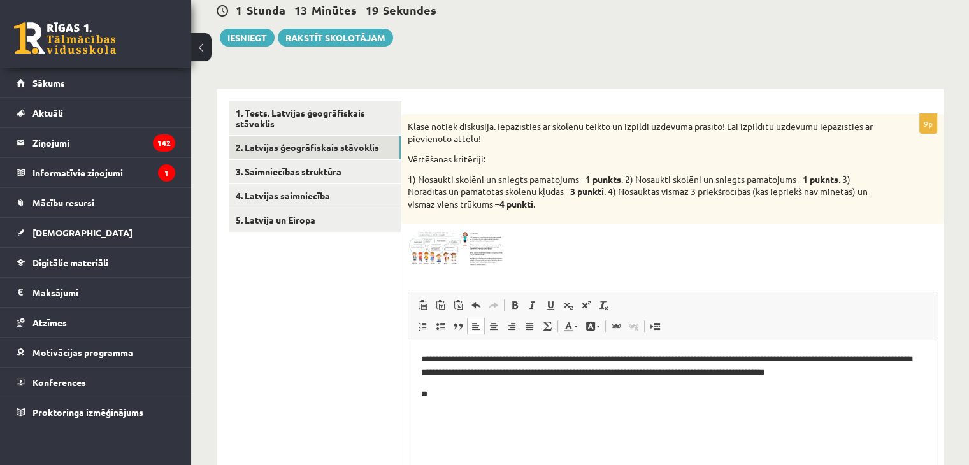
click at [444, 391] on p "**" at bounding box center [672, 394] width 503 height 13
click at [448, 246] on img at bounding box center [456, 249] width 96 height 36
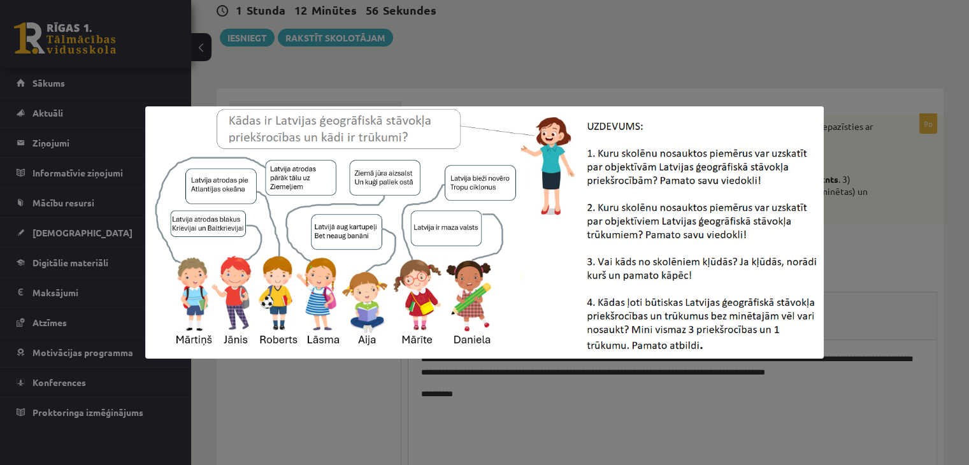
click at [829, 247] on div at bounding box center [484, 232] width 969 height 465
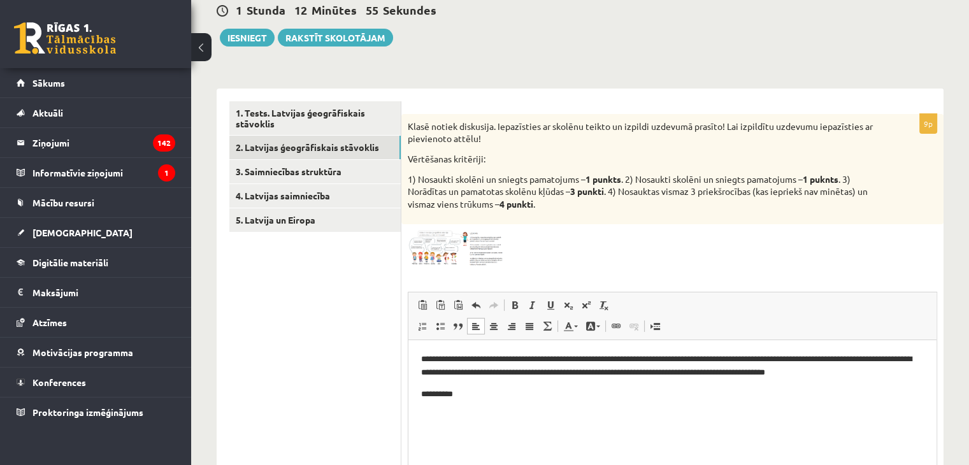
click at [480, 395] on p "**********" at bounding box center [672, 394] width 503 height 13
click at [466, 268] on div "**********" at bounding box center [672, 335] width 542 height 443
click at [448, 260] on span at bounding box center [456, 261] width 20 height 20
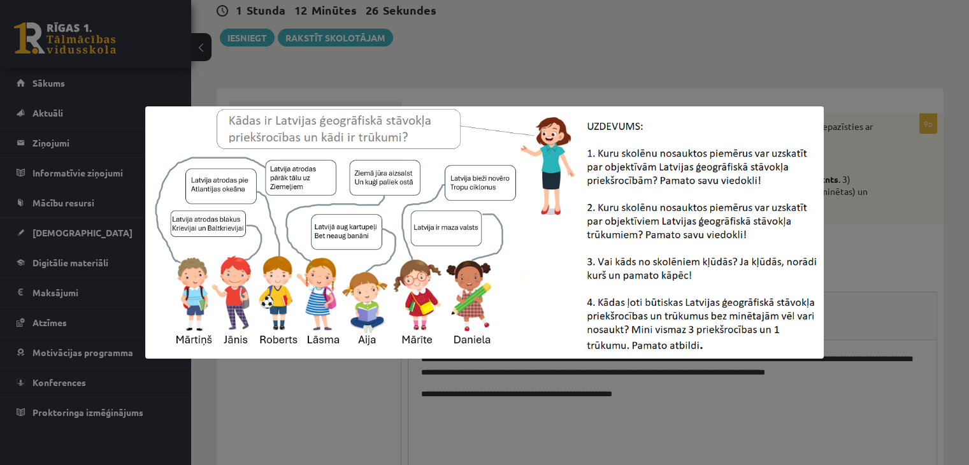
click at [850, 215] on div at bounding box center [484, 232] width 969 height 465
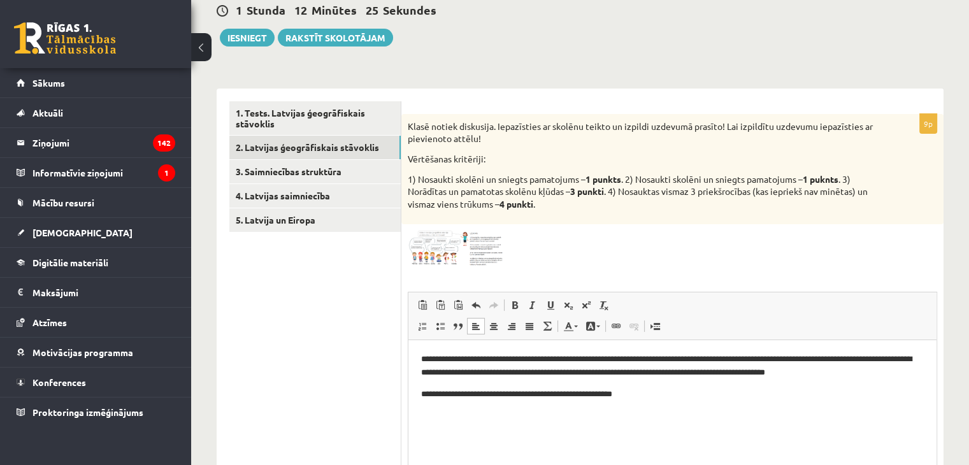
click at [642, 392] on p "**********" at bounding box center [672, 394] width 503 height 13
click at [448, 243] on img at bounding box center [456, 249] width 96 height 36
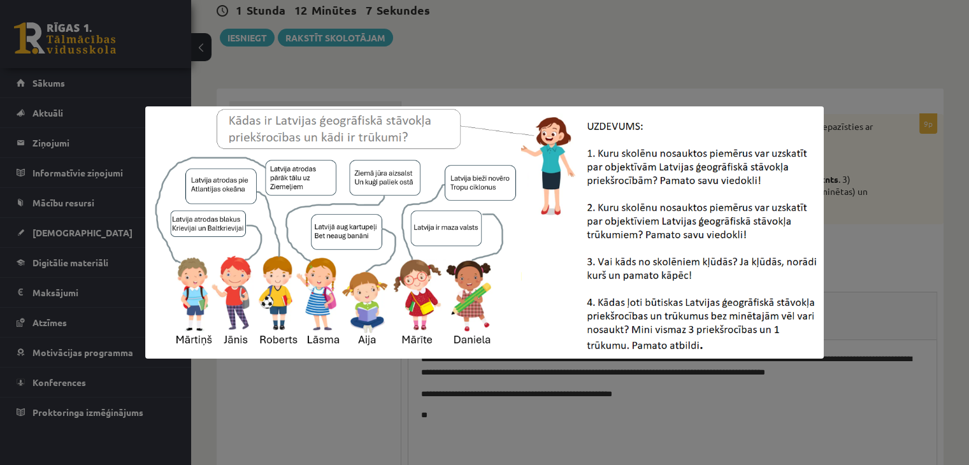
click at [479, 414] on div at bounding box center [484, 232] width 969 height 465
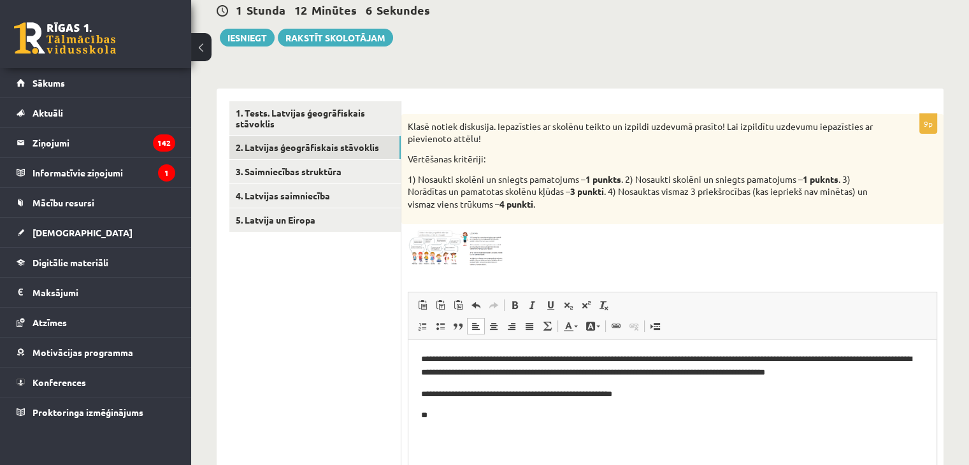
click at [464, 419] on p "**" at bounding box center [672, 415] width 503 height 13
click at [633, 394] on p "**********" at bounding box center [672, 394] width 503 height 13
click at [641, 412] on p "**********" at bounding box center [672, 415] width 503 height 13
click at [455, 282] on div "**********" at bounding box center [672, 335] width 542 height 443
click at [450, 261] on span at bounding box center [456, 261] width 20 height 20
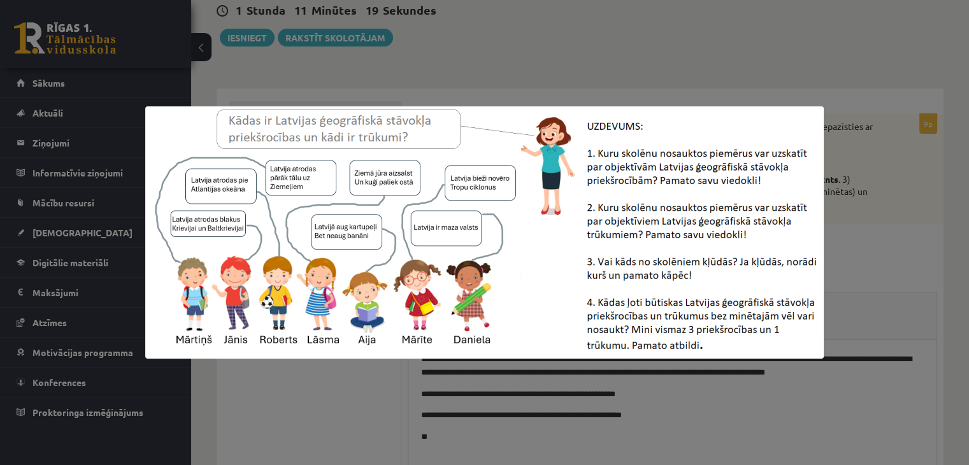
click at [846, 250] on div at bounding box center [484, 232] width 969 height 465
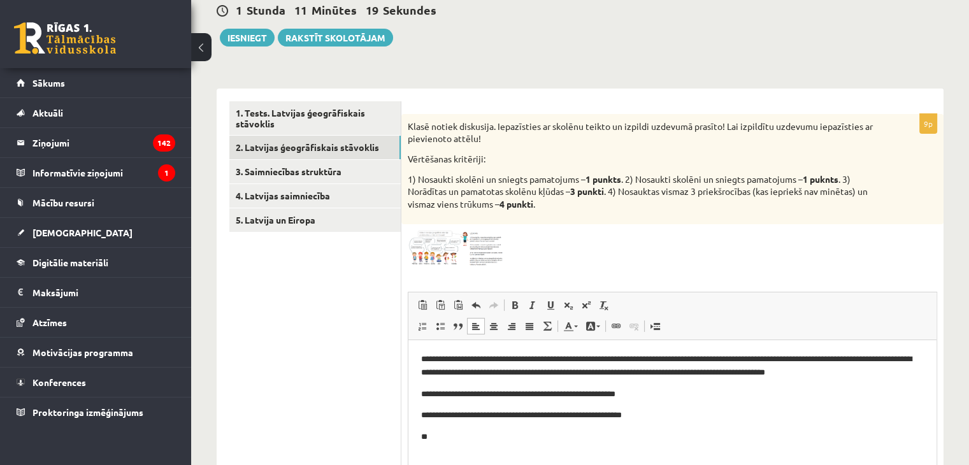
click at [450, 436] on p "**" at bounding box center [672, 437] width 503 height 13
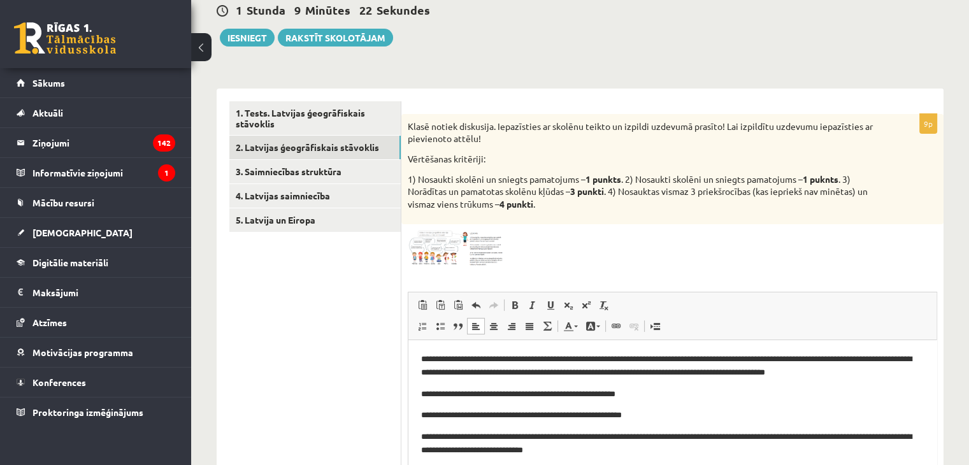
click at [454, 266] on span at bounding box center [456, 261] width 20 height 20
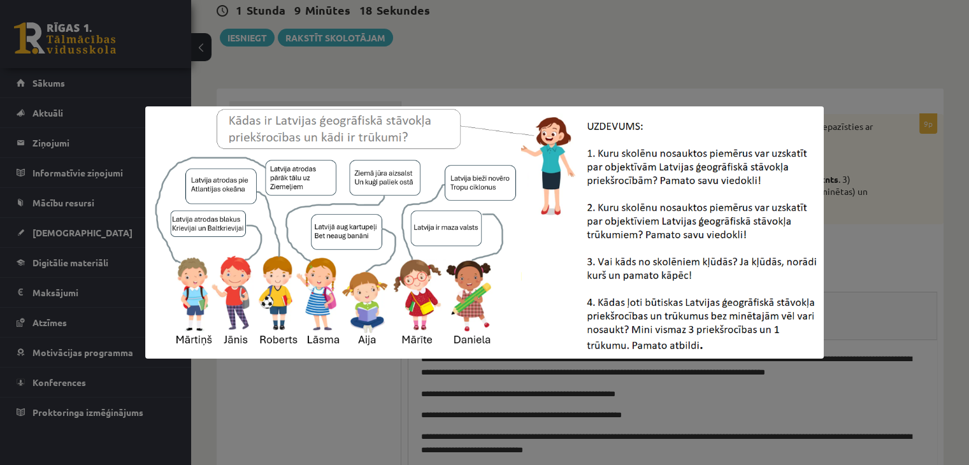
click at [845, 235] on div at bounding box center [484, 232] width 969 height 465
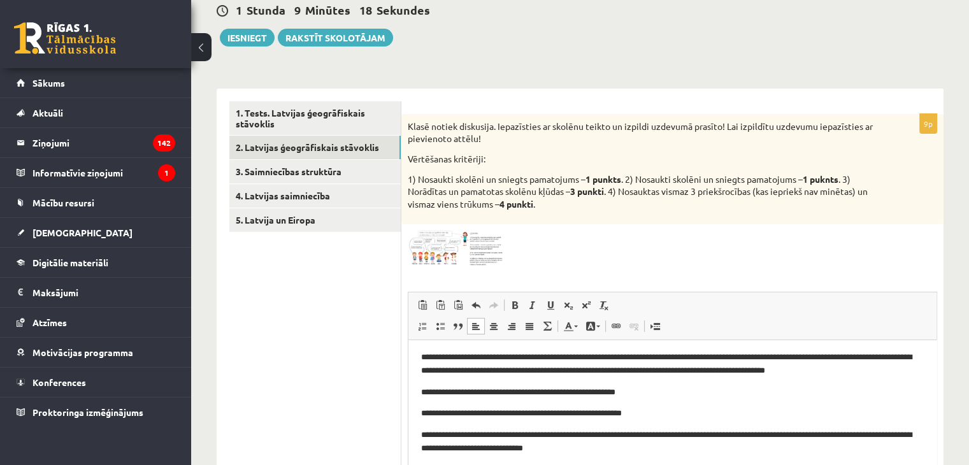
scroll to position [3, 0]
click at [664, 447] on p "**********" at bounding box center [667, 442] width 493 height 27
click at [448, 257] on span at bounding box center [456, 261] width 20 height 20
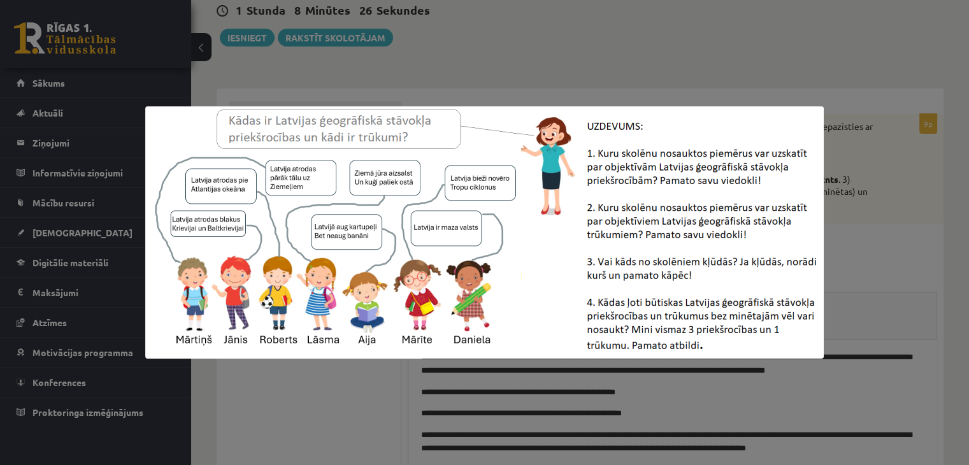
click at [845, 250] on div at bounding box center [484, 232] width 969 height 465
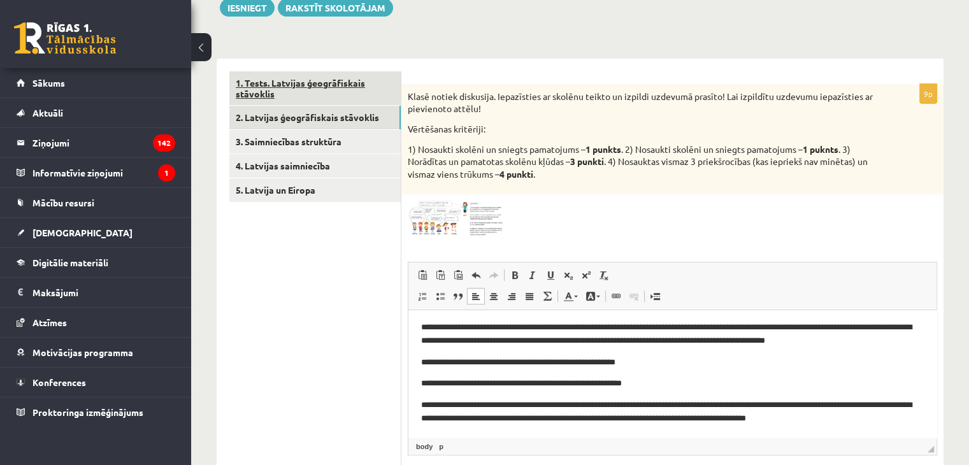
scroll to position [66, 0]
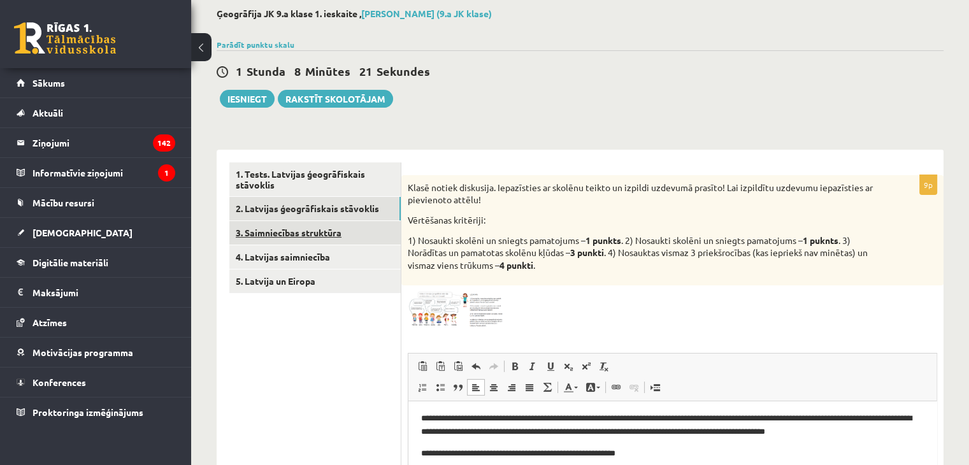
click at [319, 233] on link "3. Saimniecības struktūra" at bounding box center [314, 233] width 171 height 24
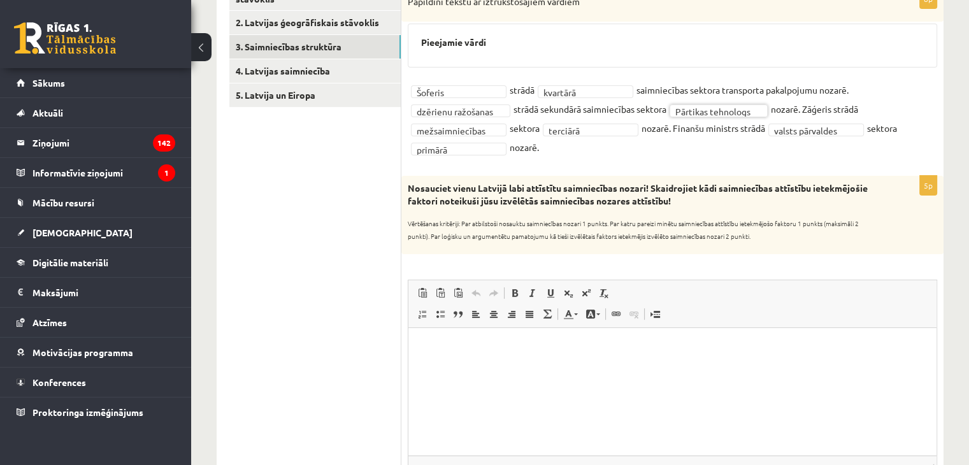
scroll to position [321, 0]
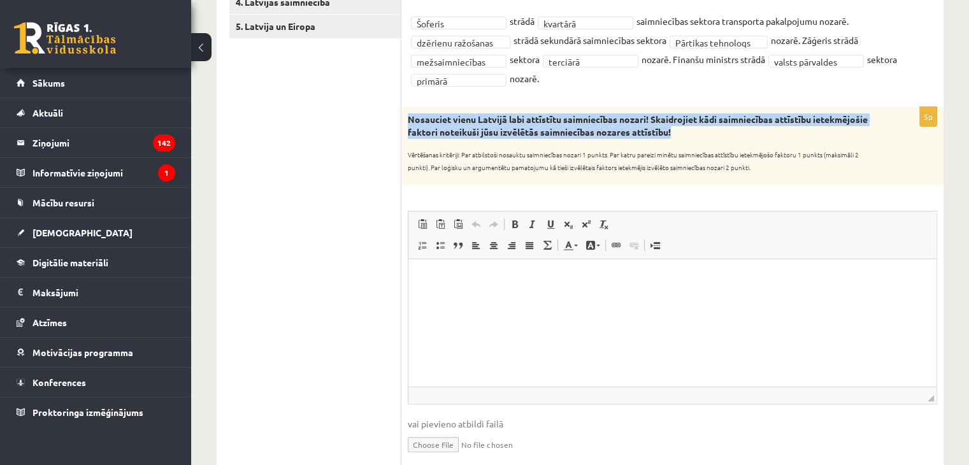
drag, startPoint x: 410, startPoint y: 121, endPoint x: 675, endPoint y: 131, distance: 265.2
click at [675, 131] on p "Nosauciet vienu Latvijā labi attīstītu saimniecības nozari! Skaidrojiet kādi sa…" at bounding box center [641, 125] width 466 height 25
copy strong "Nosauciet vienu Latvijā labi attīstītu saimniecības nozari! Skaidrojiet kādi sa…"
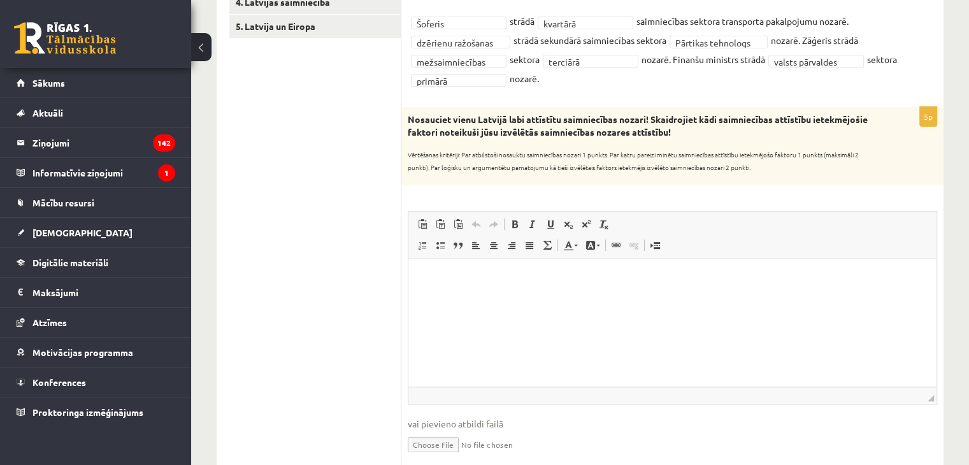
click at [321, 164] on ul "1. Tests. Latvijas ģeogrāfiskais stāvoklis 2. Latvijas ģeogrāfiskais stāvoklis …" at bounding box center [315, 316] width 172 height 817
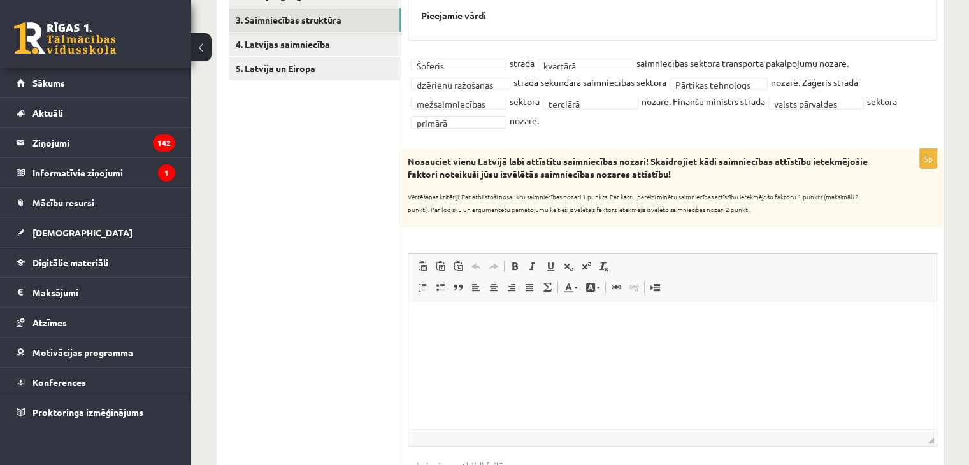
scroll to position [173, 0]
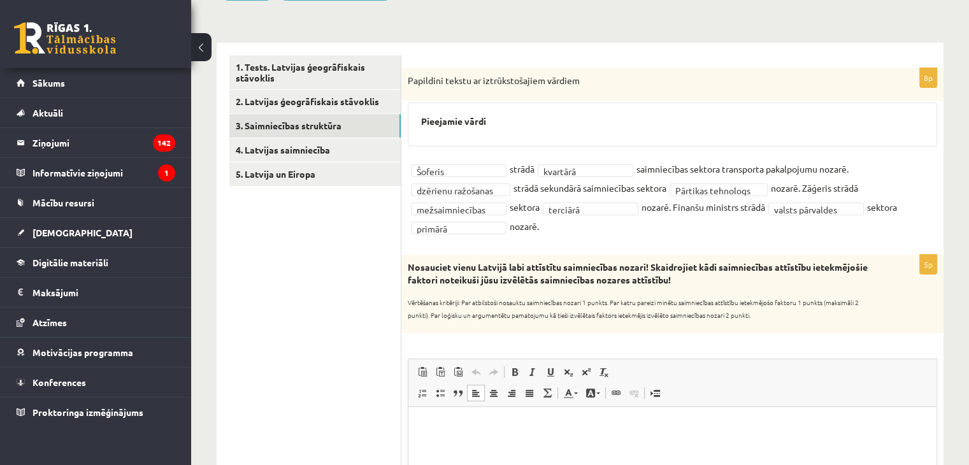
click at [473, 420] on p "Editor, wiswyg-editor-user-answer-47433904081280" at bounding box center [672, 425] width 503 height 13
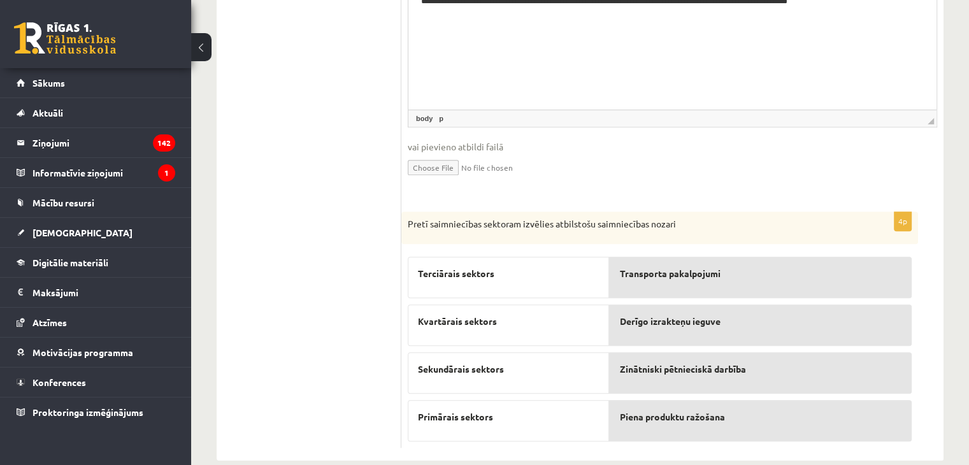
scroll to position [619, 0]
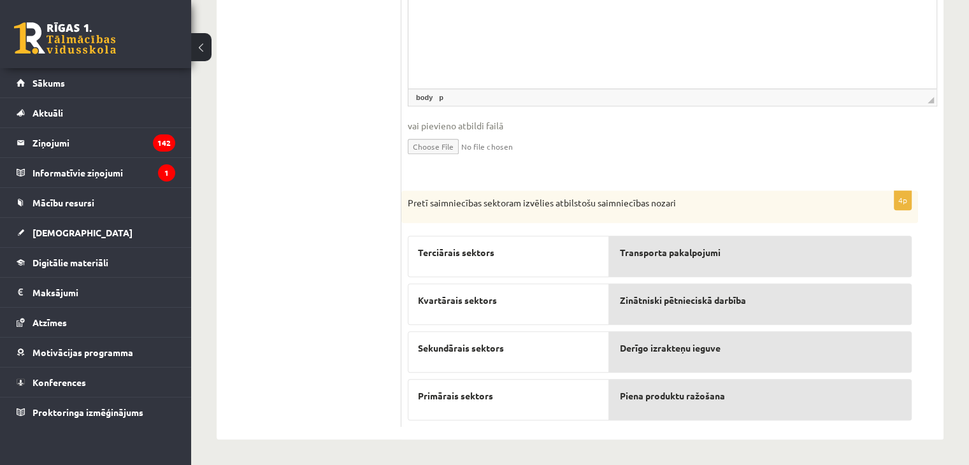
click at [657, 257] on span "Transporta pakalpojumi" at bounding box center [669, 252] width 101 height 13
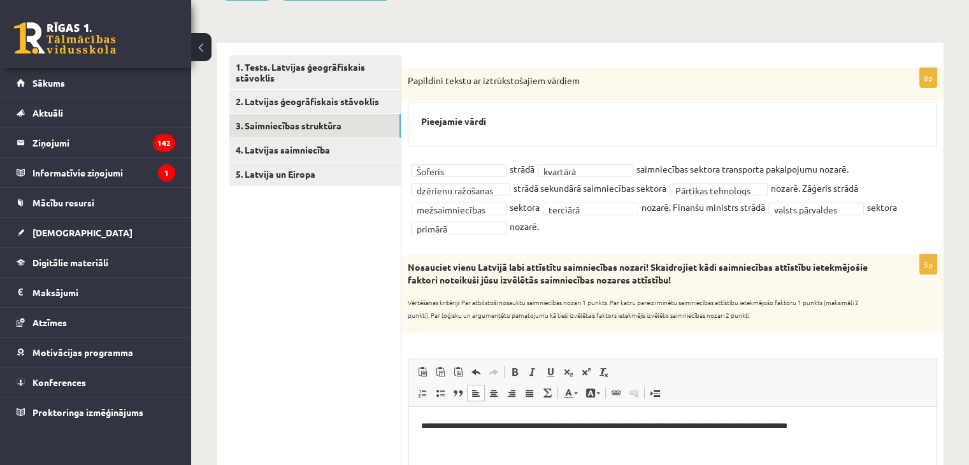
scroll to position [0, 0]
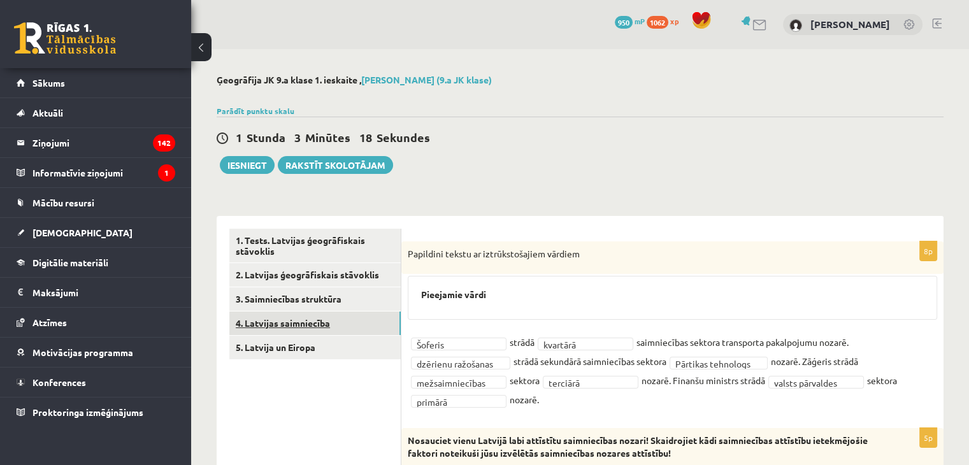
click at [333, 328] on link "4. Latvijas saimniecība" at bounding box center [314, 324] width 171 height 24
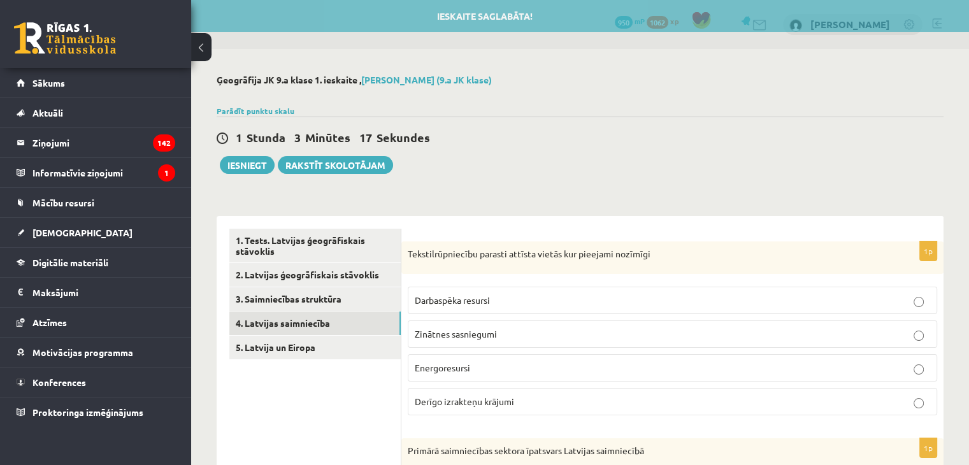
scroll to position [64, 0]
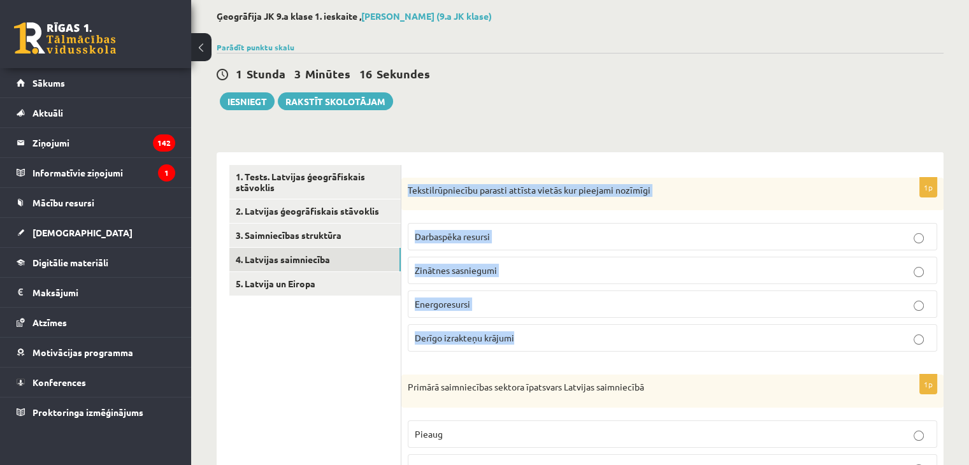
drag, startPoint x: 408, startPoint y: 189, endPoint x: 527, endPoint y: 344, distance: 195.3
click at [527, 345] on div "1p Tekstilrūpniecību parasti attīsta vietās kur pieejami nozīmīgi Darbaspēka re…" at bounding box center [672, 270] width 542 height 185
copy div "Tekstilrūpniecību parasti attīsta vietās kur pieejami nozīmīgi Darbaspēka resur…"
click at [693, 191] on p "Tekstilrūpniecību parasti attīsta vietās kur pieejami nozīmīgi" at bounding box center [641, 190] width 466 height 13
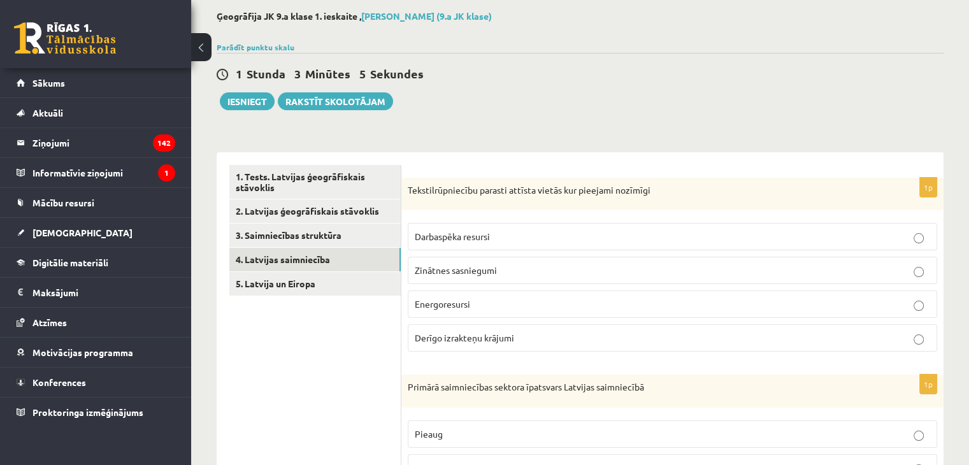
click at [474, 225] on label "Darbaspēka resursi" at bounding box center [672, 236] width 529 height 27
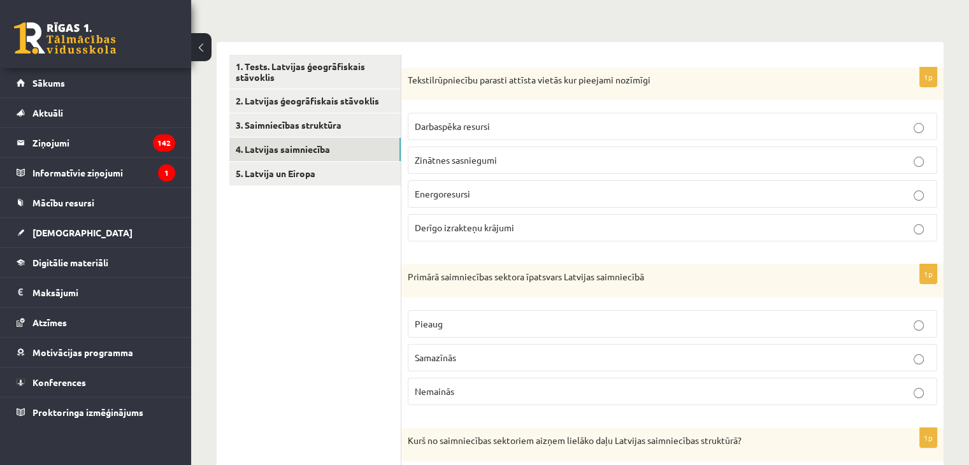
scroll to position [255, 0]
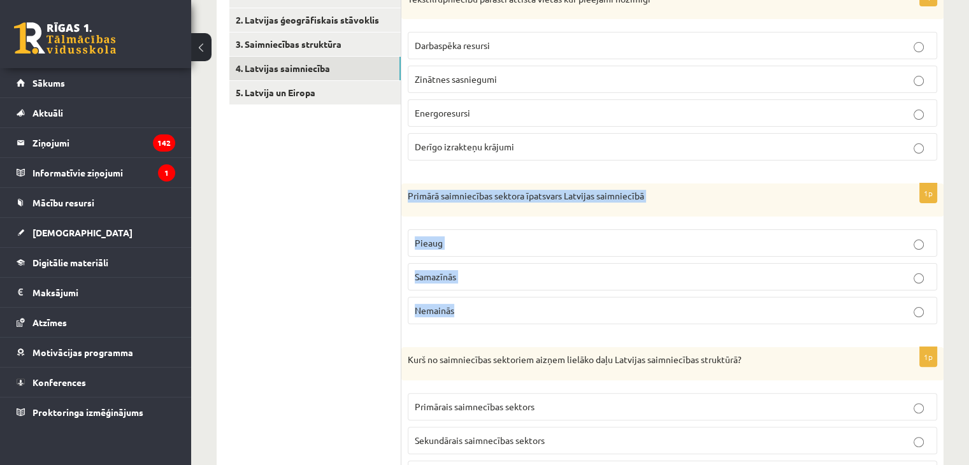
drag, startPoint x: 410, startPoint y: 194, endPoint x: 507, endPoint y: 297, distance: 141.9
click at [507, 297] on div "1p Primārā saimniecības sektora īpatsvars Latvijas saimniecībā Pieaug Samazīnās…" at bounding box center [672, 258] width 542 height 151
copy div "Primārā saimniecības sektora īpatsvars Latvijas saimniecībā Pieaug Samazīnās Ne…"
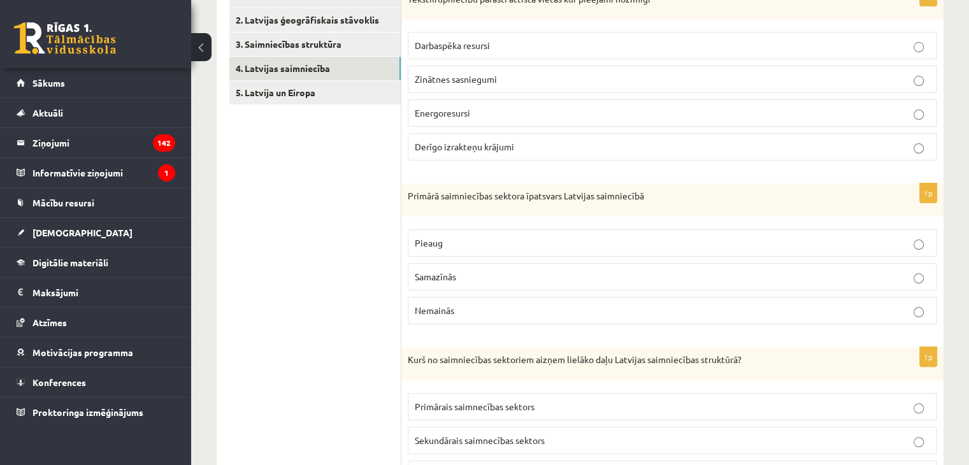
click at [349, 223] on ul "1. Tests. Latvijas ģeogrāfiskais stāvoklis 2. Latvijas ģeogrāfiskais stāvoklis …" at bounding box center [315, 433] width 172 height 919
click at [476, 274] on p "Samazīnās" at bounding box center [672, 276] width 515 height 13
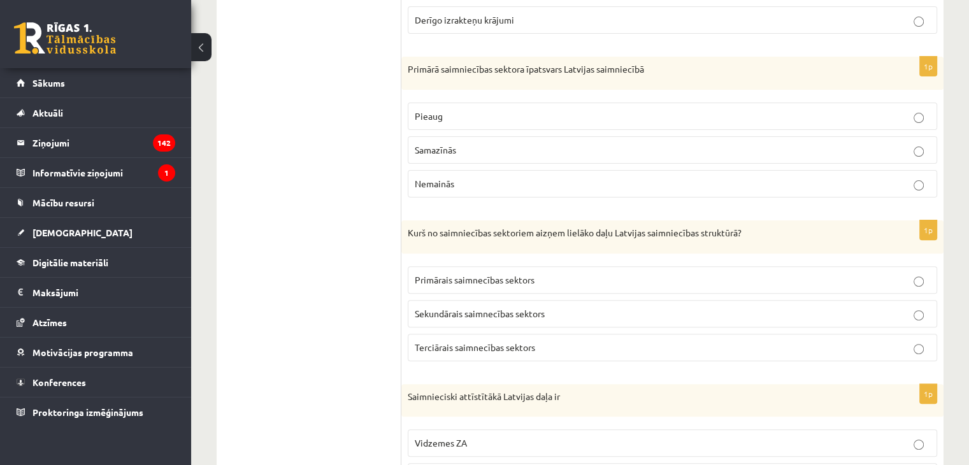
scroll to position [382, 0]
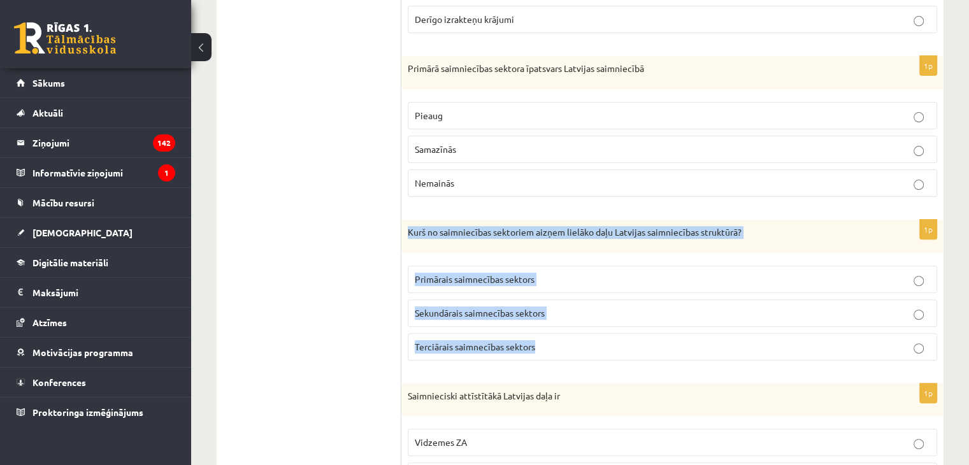
drag, startPoint x: 408, startPoint y: 229, endPoint x: 558, endPoint y: 347, distance: 190.1
click at [558, 347] on div "1p Kurš no saimniecības sektoriem aizņem lielāko daļu Latvijas saimniecības str…" at bounding box center [672, 295] width 542 height 151
copy div "Kurš no saimniecības sektoriem aizņem lielāko daļu Latvijas saimniecības strukt…"
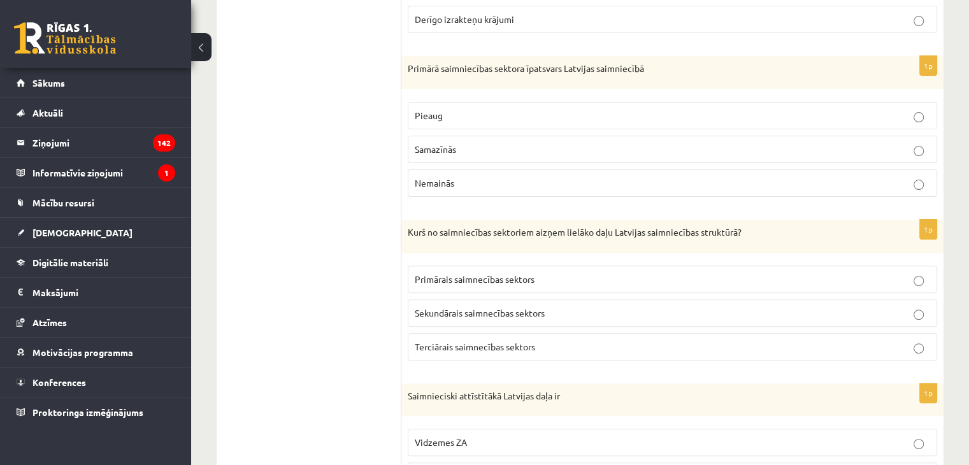
click at [345, 217] on ul "1. Tests. Latvijas ģeogrāfiskais stāvoklis 2. Latvijas ģeogrāfiskais stāvoklis …" at bounding box center [315, 305] width 172 height 919
click at [464, 336] on label "Terciārais saimnecības sektors" at bounding box center [672, 346] width 529 height 27
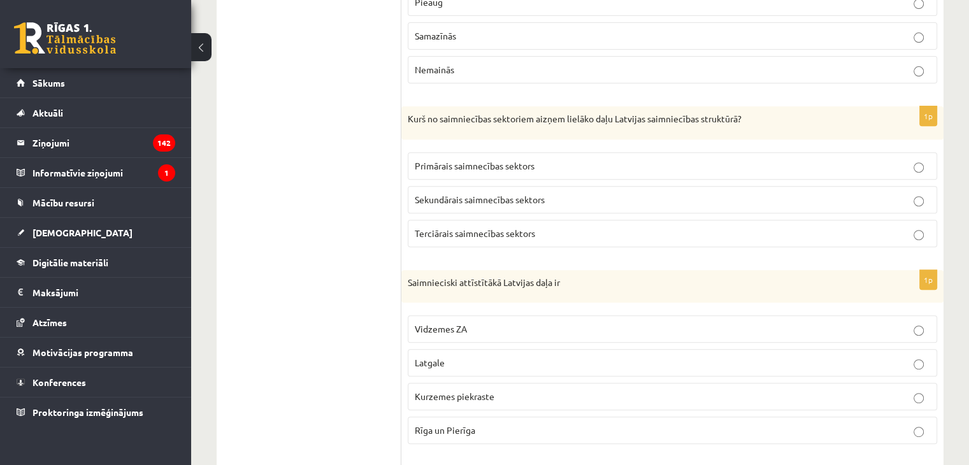
scroll to position [573, 0]
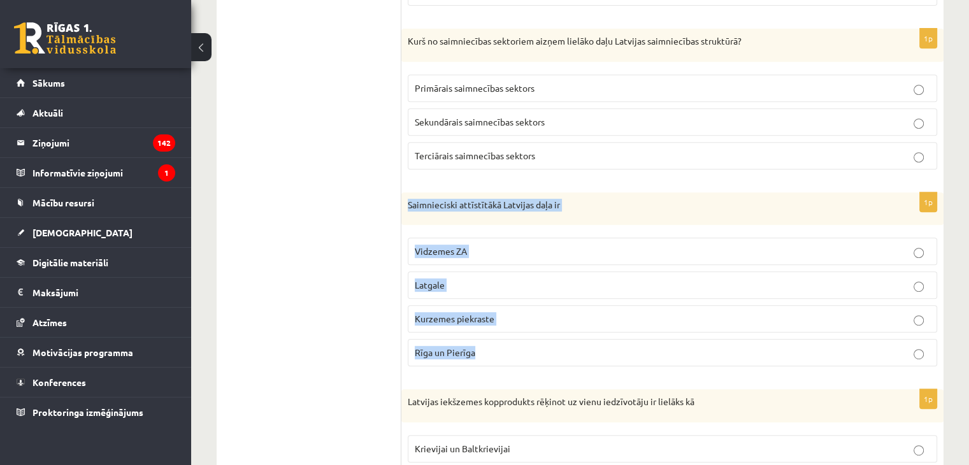
drag, startPoint x: 408, startPoint y: 199, endPoint x: 510, endPoint y: 356, distance: 186.9
click at [510, 356] on div "1p Saimnieciski attīstītākā Latvijas daļa ir Vidzemes ZA Latgale Kurzemes piekr…" at bounding box center [672, 284] width 542 height 185
copy div "Saimnieciski attīstītākā Latvijas daļa ir Vidzemes ZA Latgale Kurzemes piekrast…"
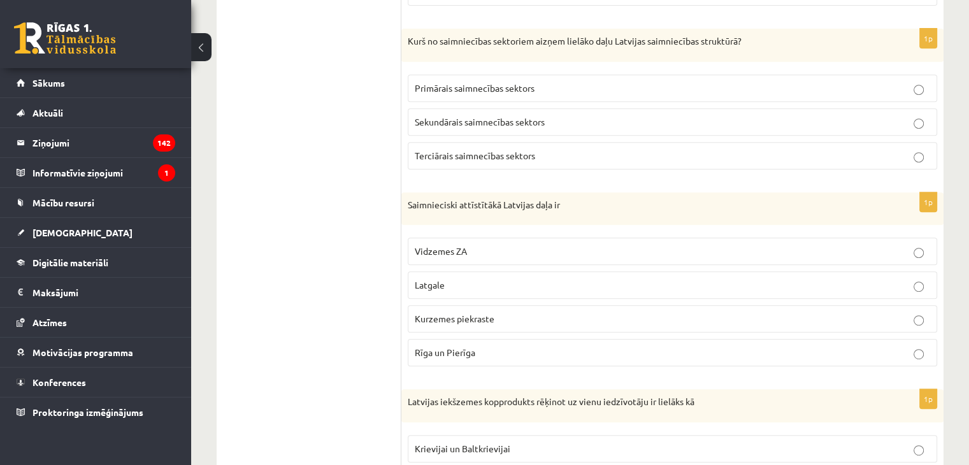
click at [344, 181] on ul "1. Tests. Latvijas ģeogrāfiskais stāvoklis 2. Latvijas ģeogrāfiskais stāvoklis …" at bounding box center [315, 114] width 172 height 919
click at [445, 353] on span "Rīga un Pierīga" at bounding box center [445, 352] width 61 height 11
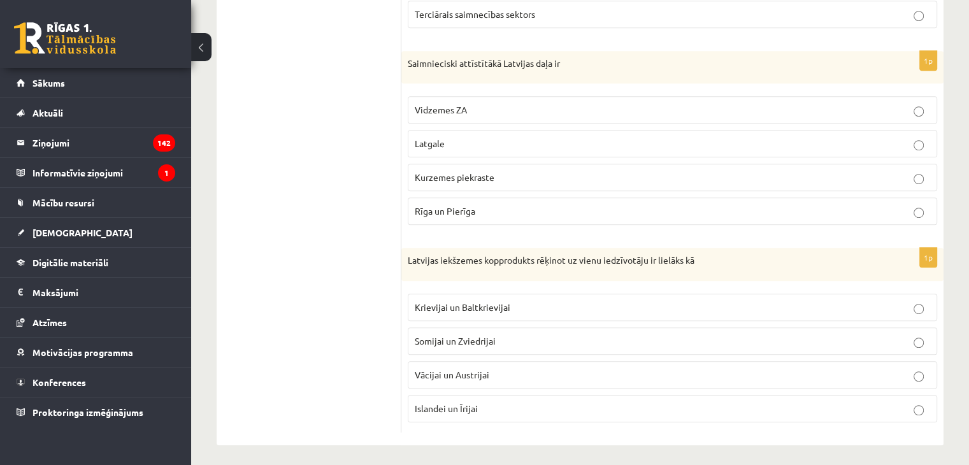
scroll to position [717, 0]
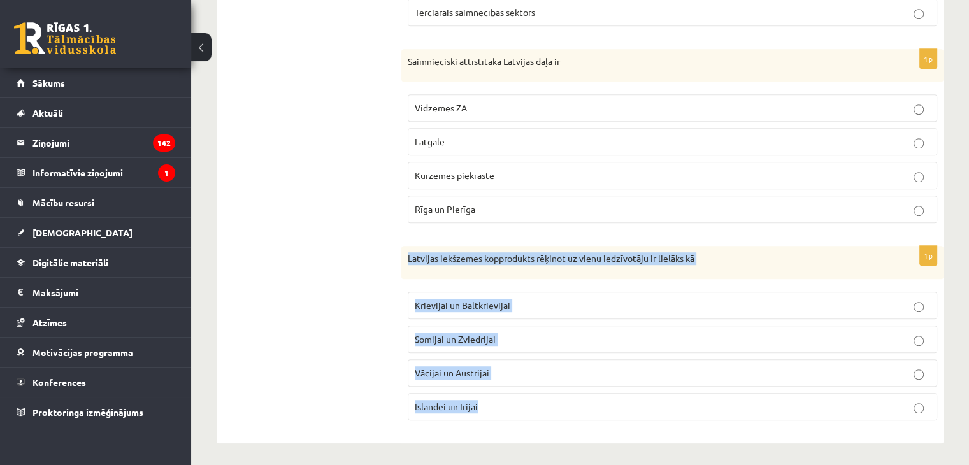
drag, startPoint x: 409, startPoint y: 254, endPoint x: 591, endPoint y: 385, distance: 224.9
click at [591, 385] on div "1p Latvijas iekšzemes kopprodukts rēķinot uz vienu iedzīvotāju ir lielāks kā Kr…" at bounding box center [672, 338] width 542 height 185
copy div "Latvijas iekšzemes kopprodukts rēķinot uz vienu iedzīvotāju ir lielāks kā Kriev…"
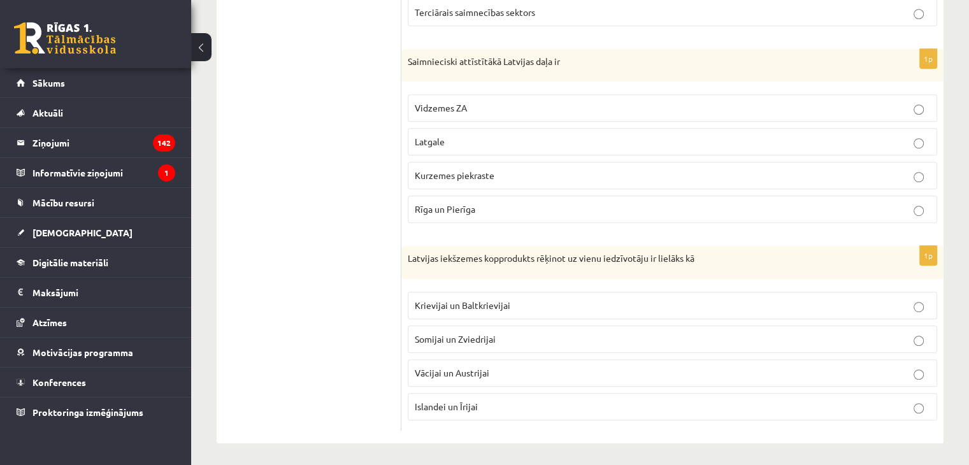
click at [450, 294] on label "Krievijai un Baltkrievijai" at bounding box center [672, 305] width 529 height 27
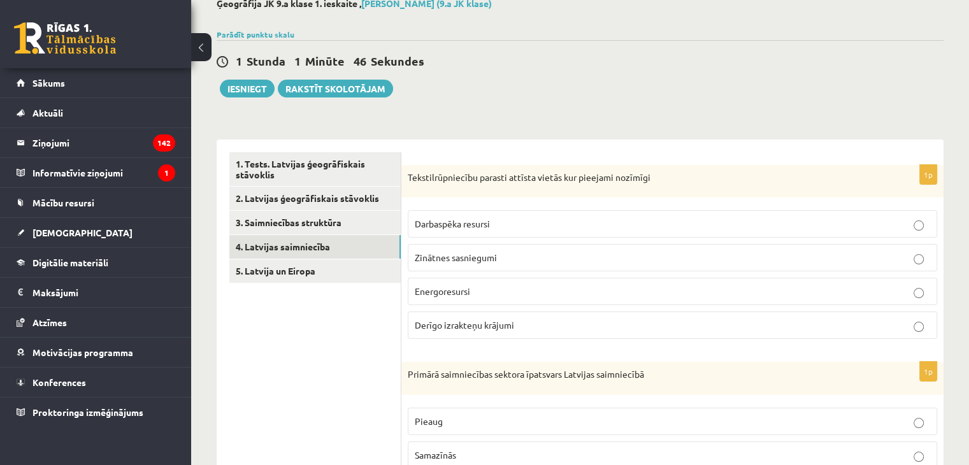
scroll to position [127, 0]
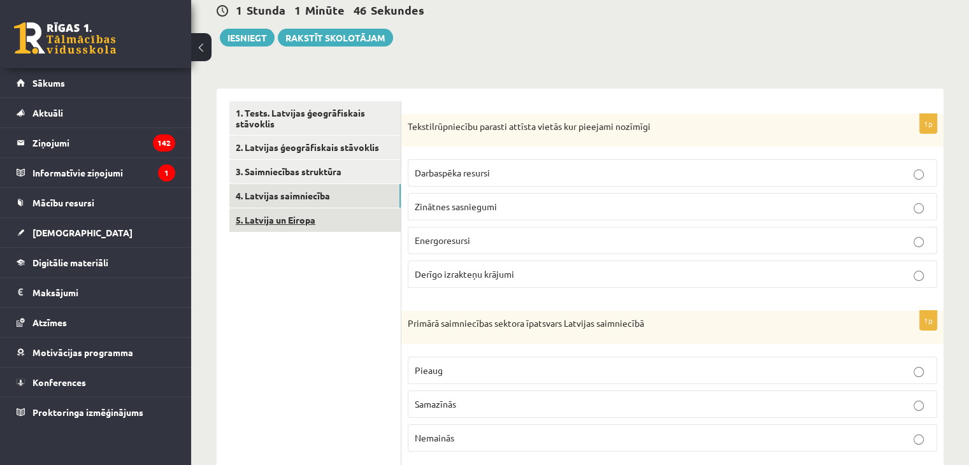
click at [316, 224] on link "5. Latvija un Eiropa" at bounding box center [314, 220] width 171 height 24
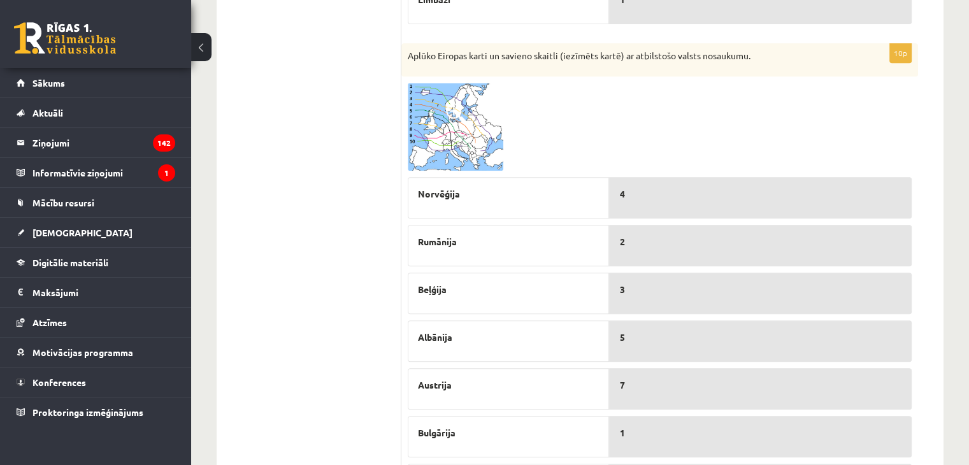
scroll to position [525, 0]
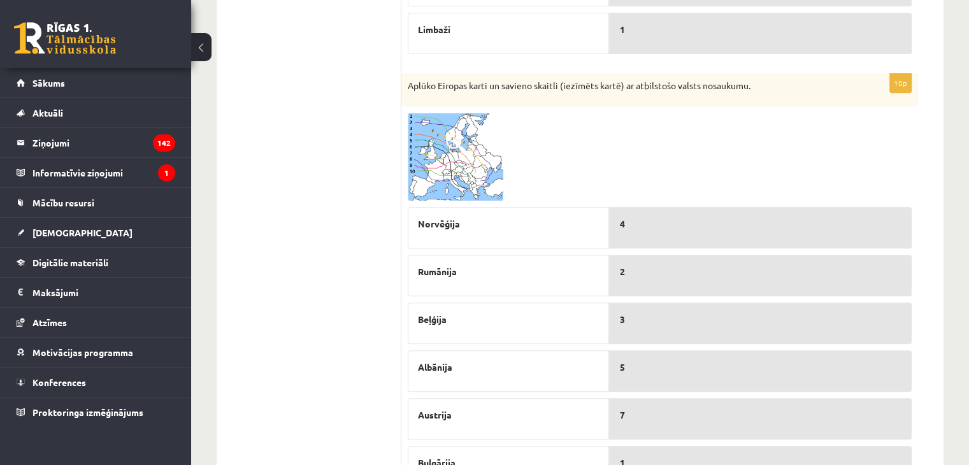
click at [452, 148] on span at bounding box center [456, 143] width 20 height 20
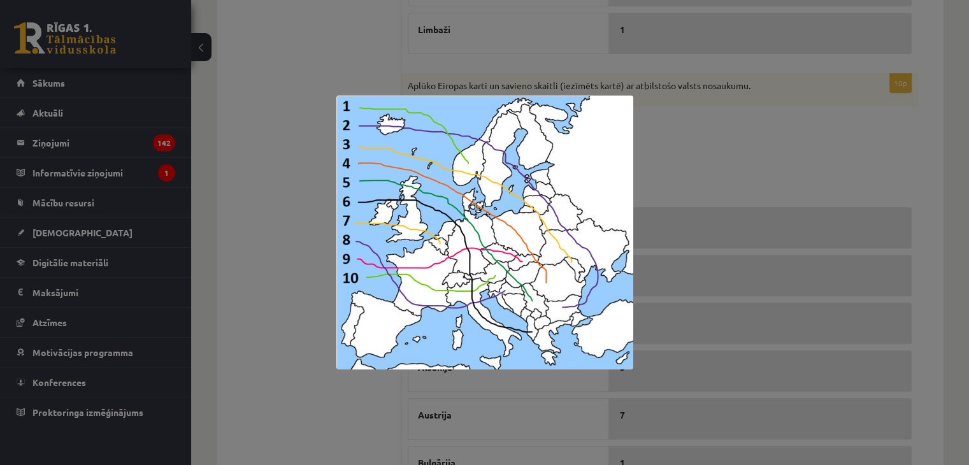
click at [670, 143] on div at bounding box center [484, 232] width 969 height 465
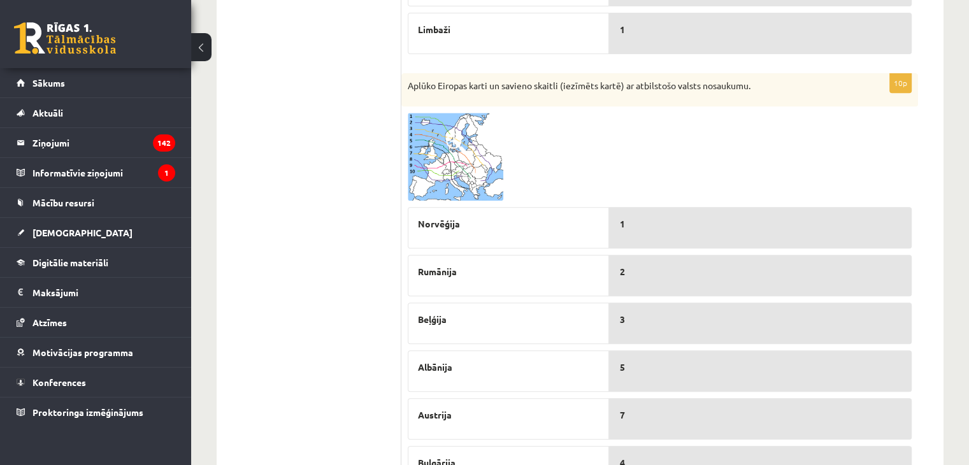
click at [449, 169] on img at bounding box center [456, 157] width 96 height 88
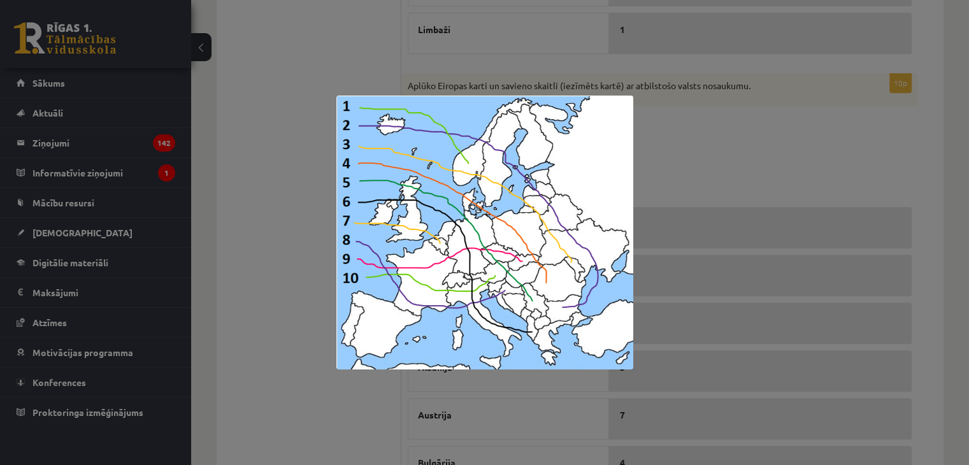
click at [713, 148] on div at bounding box center [484, 232] width 969 height 465
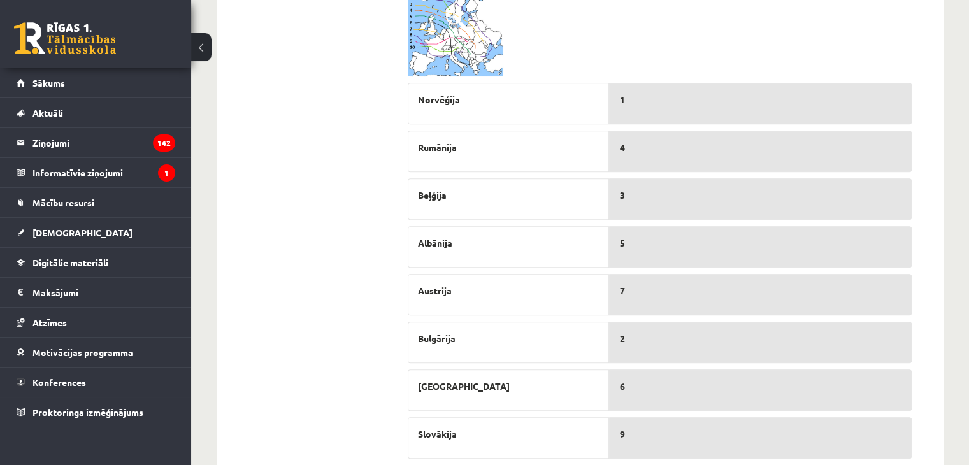
scroll to position [589, 0]
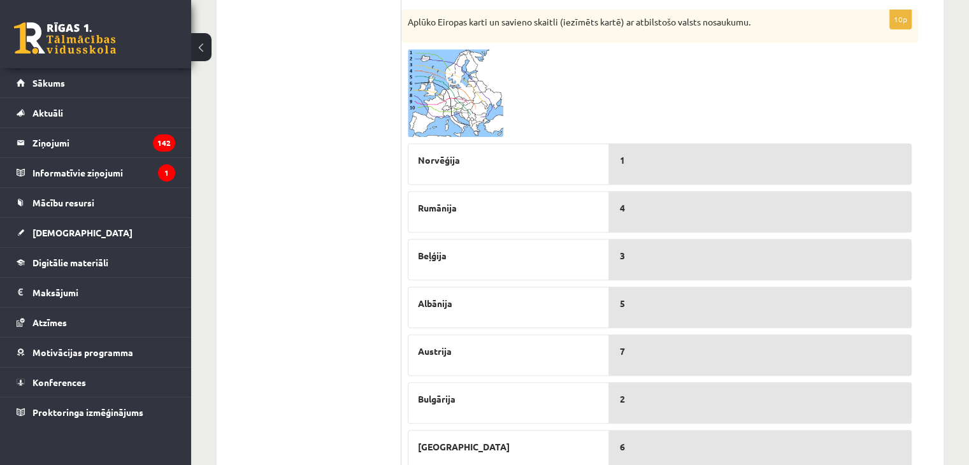
click at [461, 106] on img at bounding box center [456, 93] width 96 height 88
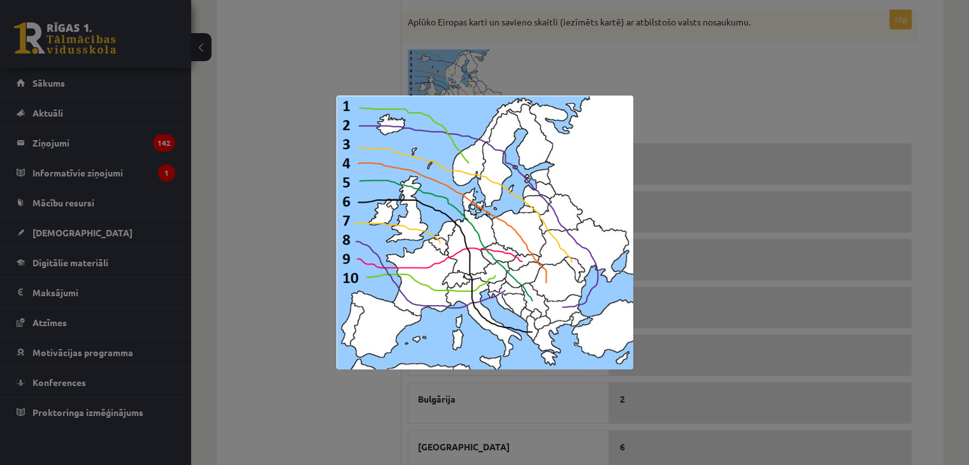
click at [677, 175] on div at bounding box center [484, 232] width 969 height 465
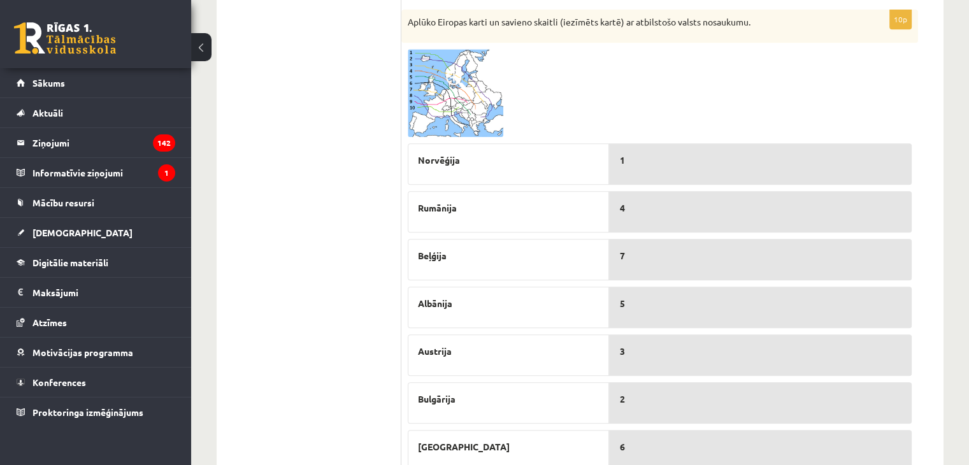
click at [475, 106] on img at bounding box center [456, 93] width 96 height 88
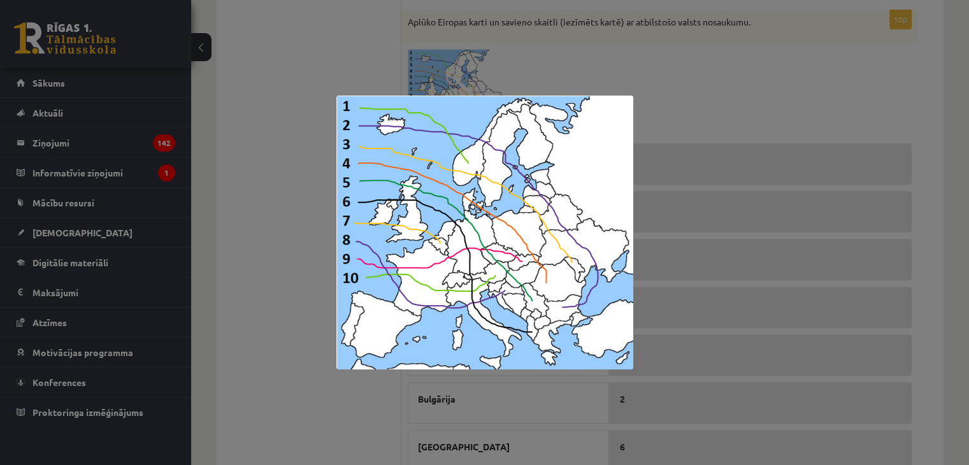
click at [705, 90] on div at bounding box center [484, 232] width 969 height 465
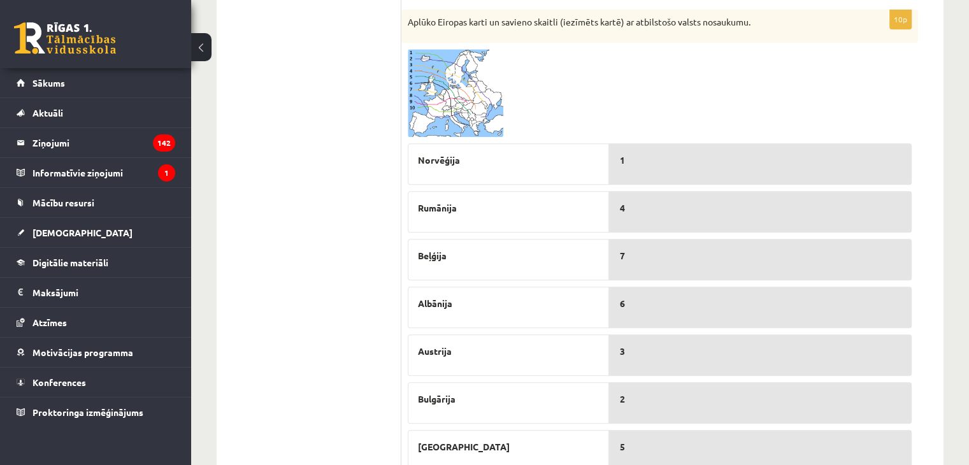
click at [474, 60] on img at bounding box center [456, 93] width 96 height 88
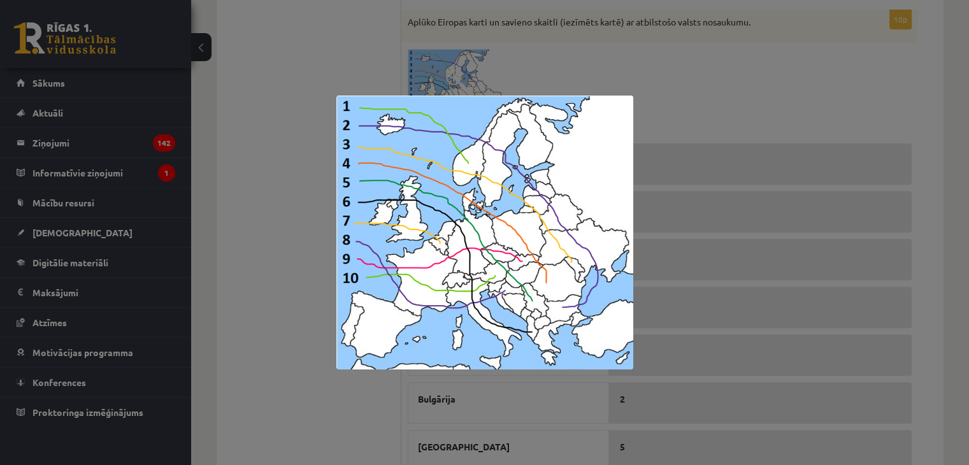
click at [691, 96] on div at bounding box center [484, 232] width 969 height 465
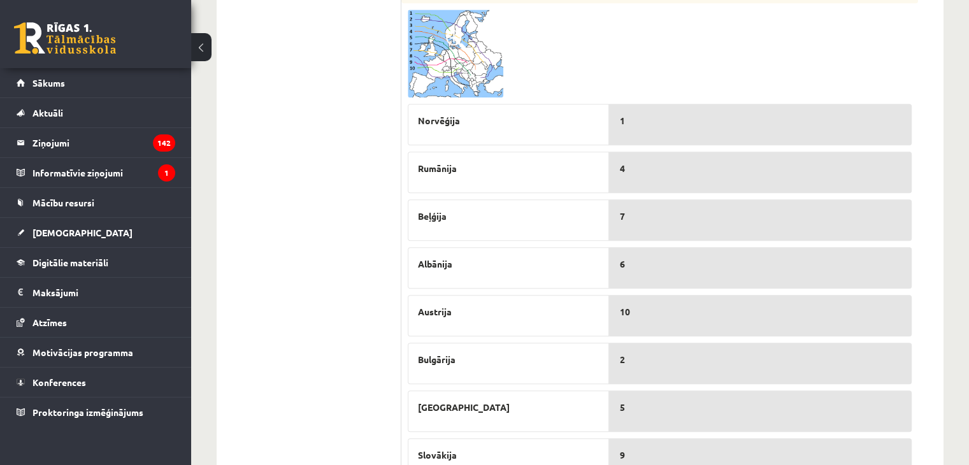
scroll to position [461, 0]
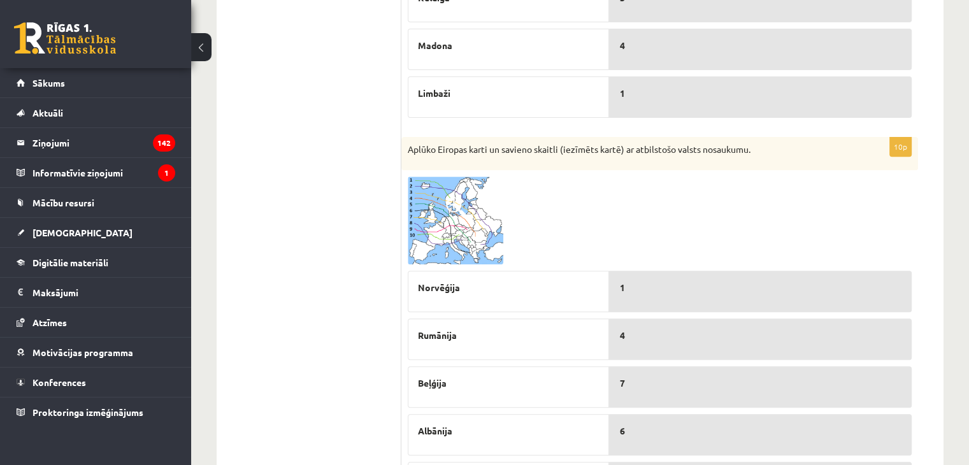
click at [467, 219] on img at bounding box center [456, 220] width 96 height 88
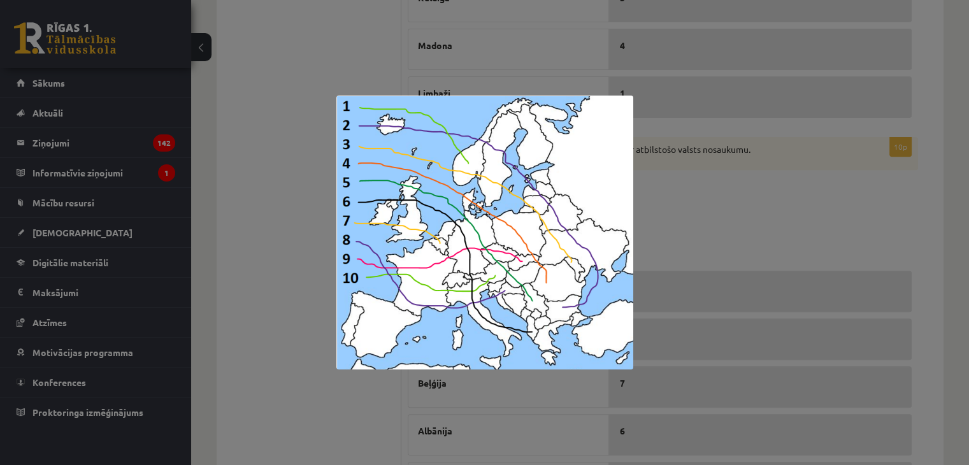
click at [734, 205] on div at bounding box center [484, 232] width 969 height 465
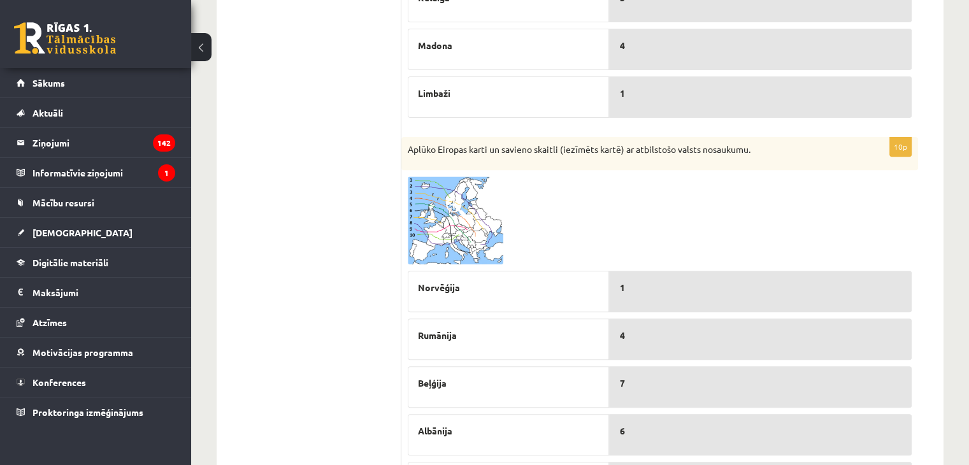
click at [448, 232] on img at bounding box center [456, 220] width 96 height 88
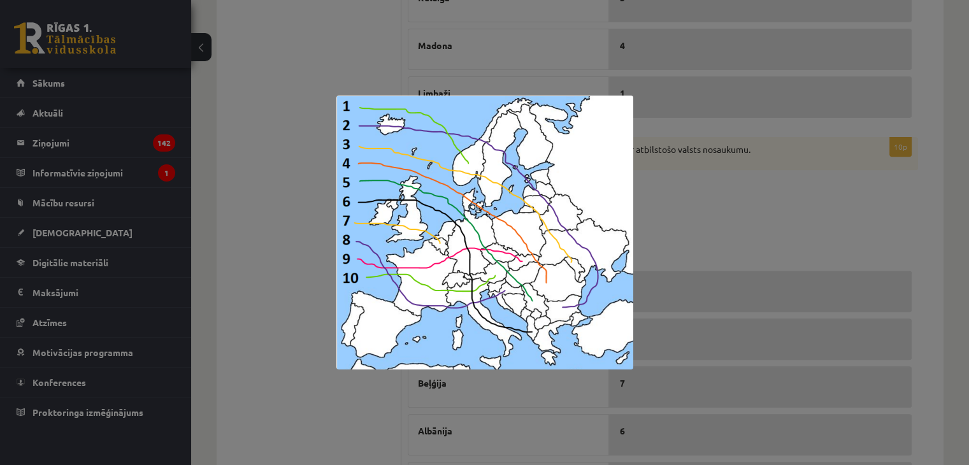
click at [701, 190] on div at bounding box center [484, 232] width 969 height 465
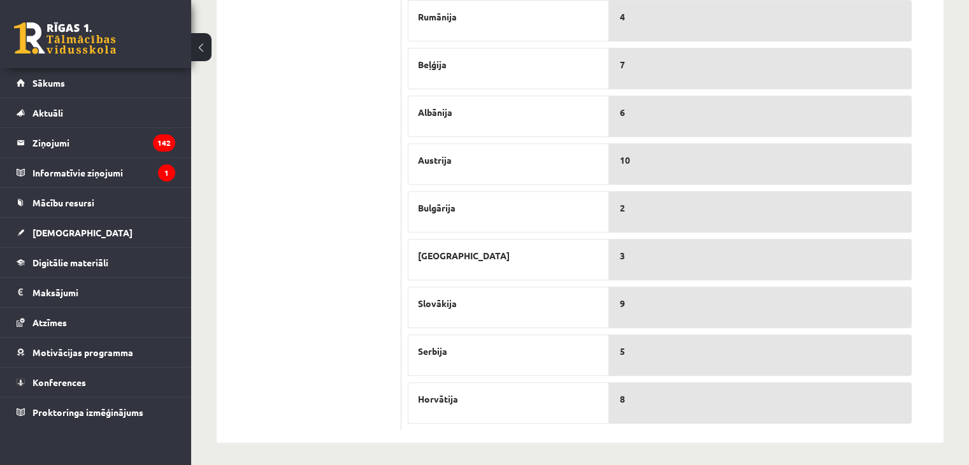
scroll to position [589, 0]
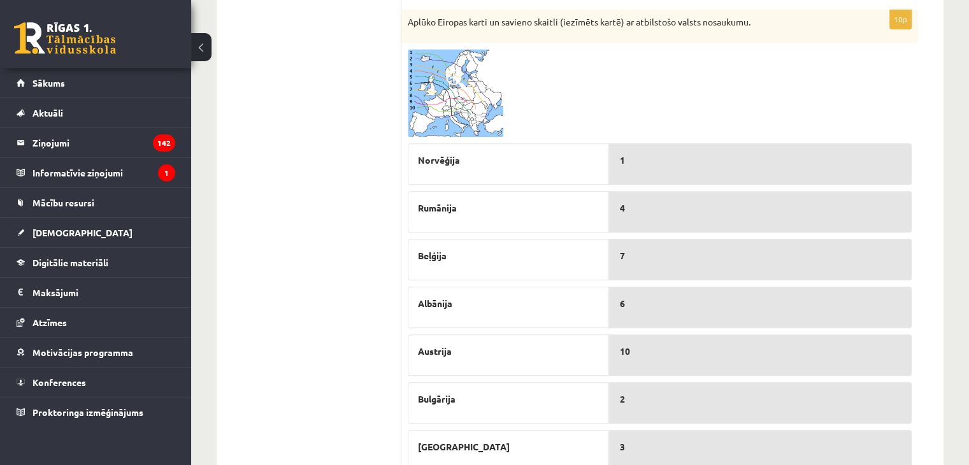
click at [492, 74] on img at bounding box center [456, 93] width 96 height 88
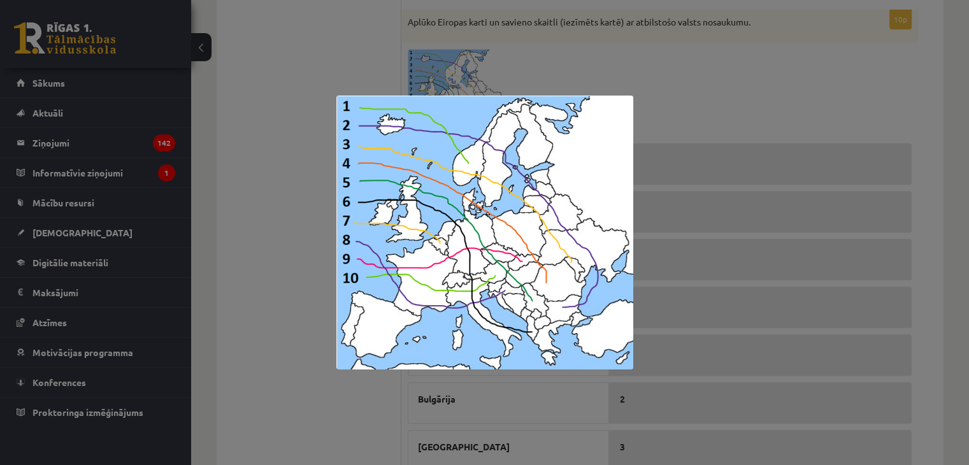
click at [706, 113] on div at bounding box center [484, 232] width 969 height 465
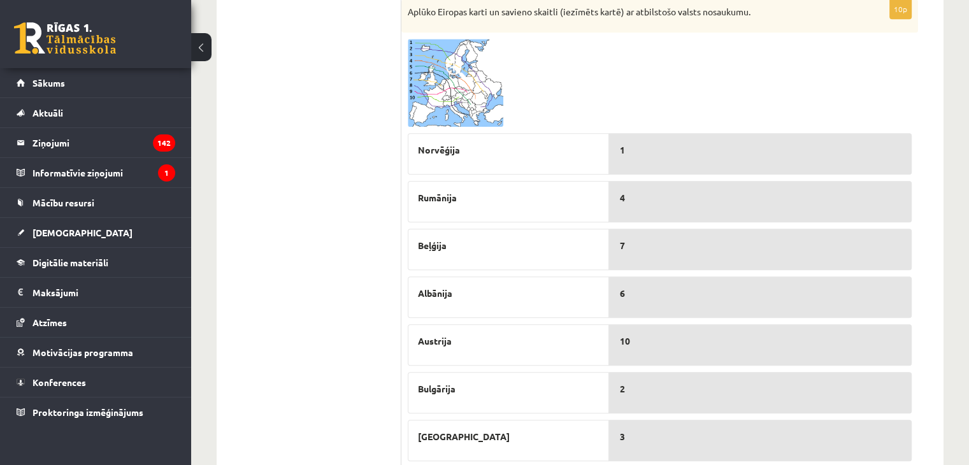
scroll to position [461, 0]
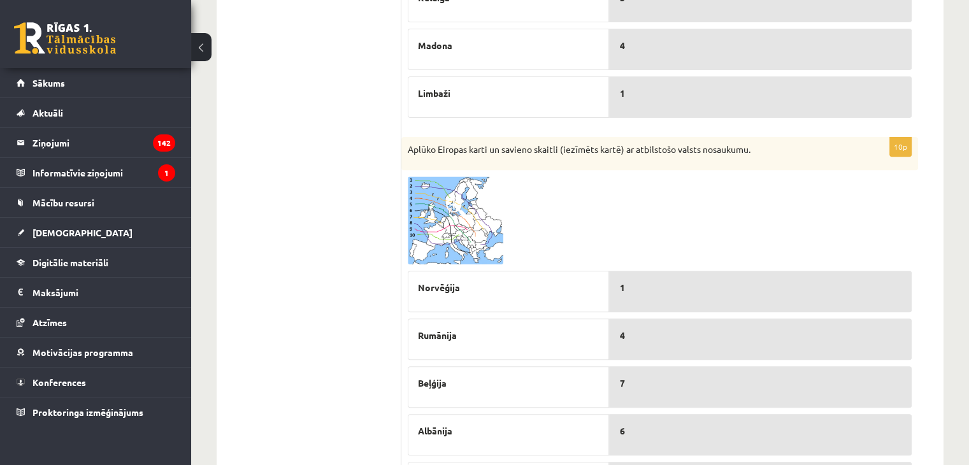
click at [428, 194] on img at bounding box center [456, 220] width 96 height 88
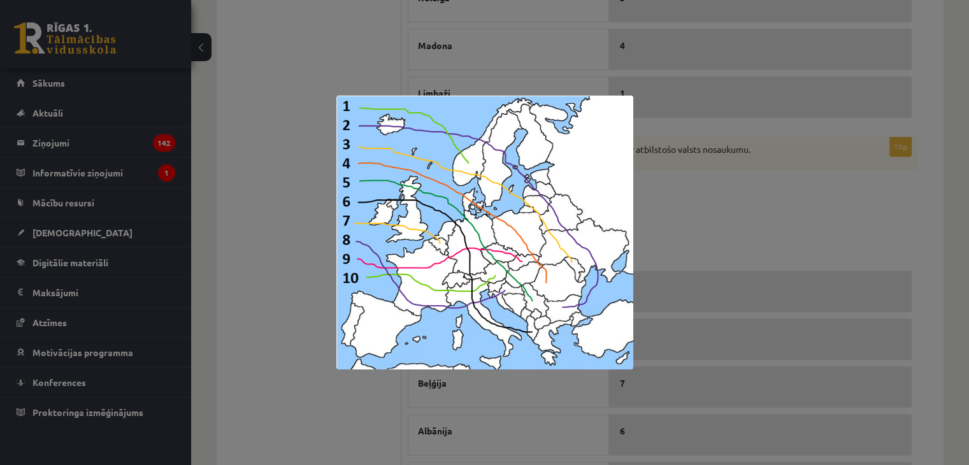
drag, startPoint x: 720, startPoint y: 174, endPoint x: 718, endPoint y: 185, distance: 11.1
click at [720, 174] on div at bounding box center [484, 232] width 969 height 465
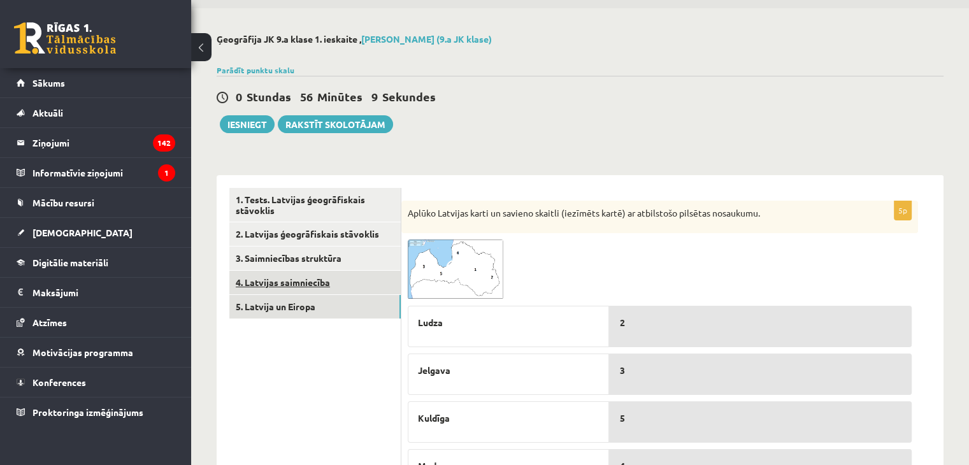
scroll to position [64, 0]
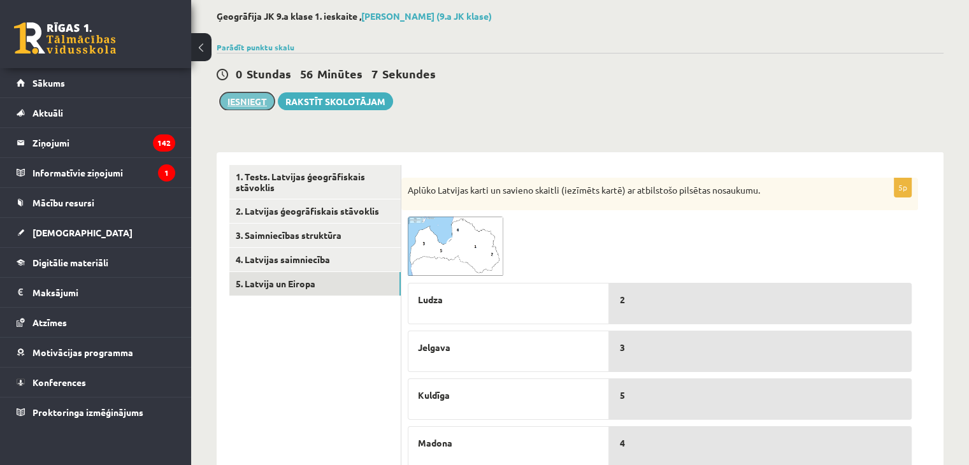
click at [252, 103] on button "Iesniegt" at bounding box center [247, 101] width 55 height 18
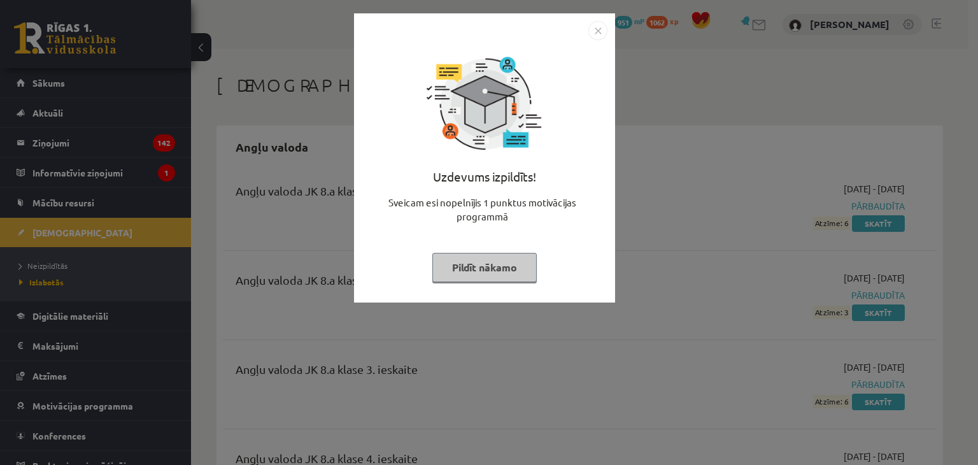
click at [600, 34] on img "Close" at bounding box center [598, 30] width 19 height 19
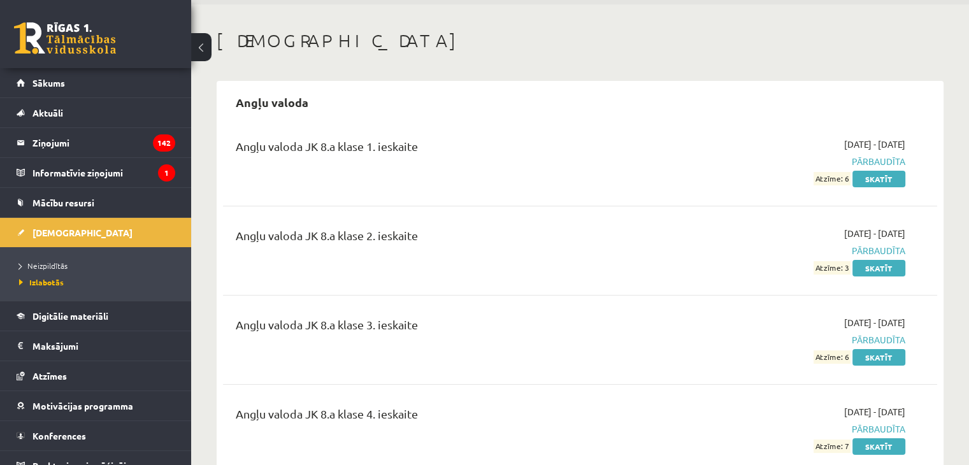
scroll to position [64, 0]
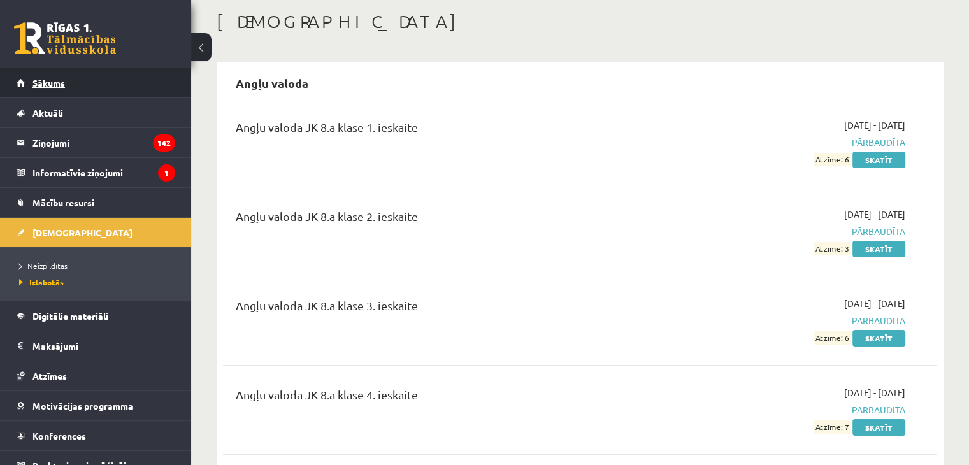
click at [66, 87] on link "Sākums" at bounding box center [96, 82] width 159 height 29
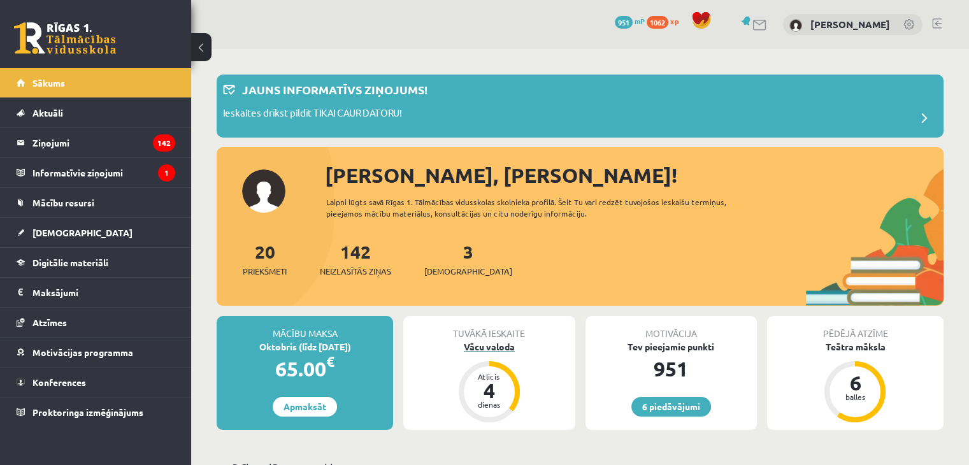
click at [491, 345] on div "Vācu valoda" at bounding box center [488, 346] width 171 height 13
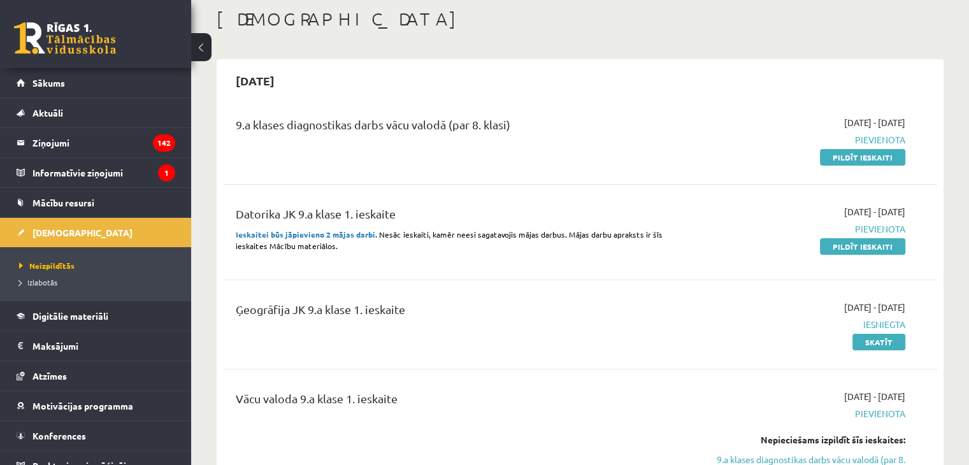
scroll to position [64, 0]
